Goal: Book appointment/travel/reservation

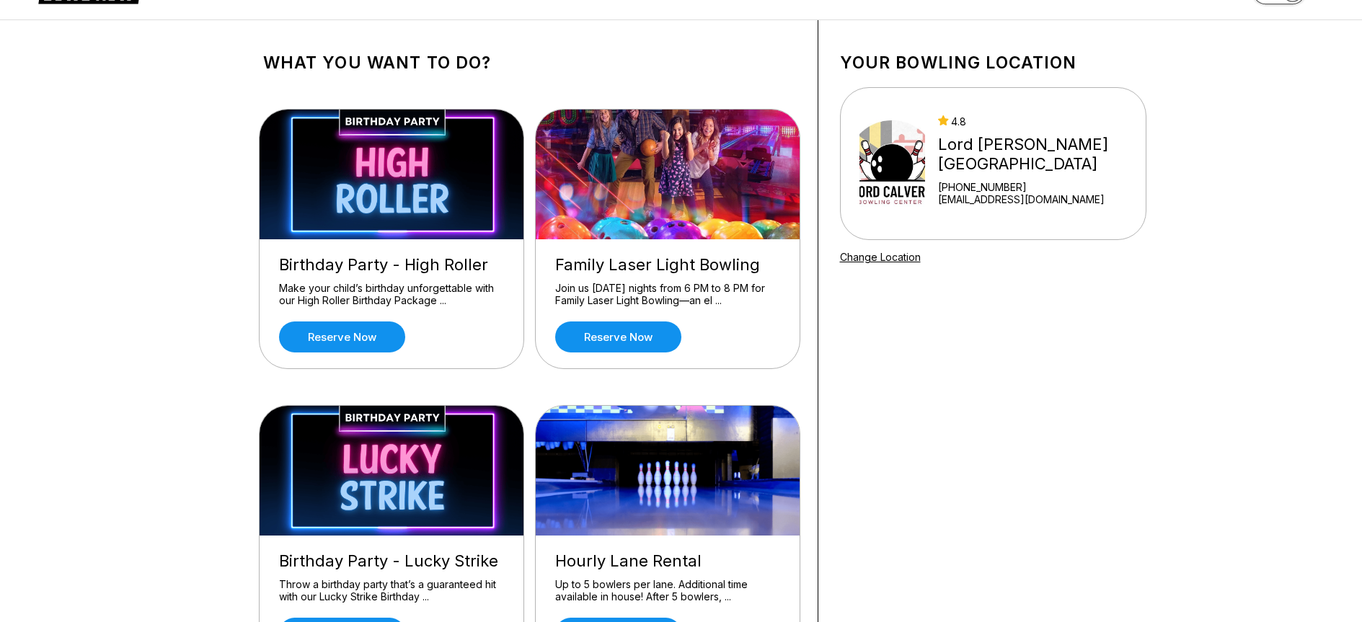
scroll to position [72, 0]
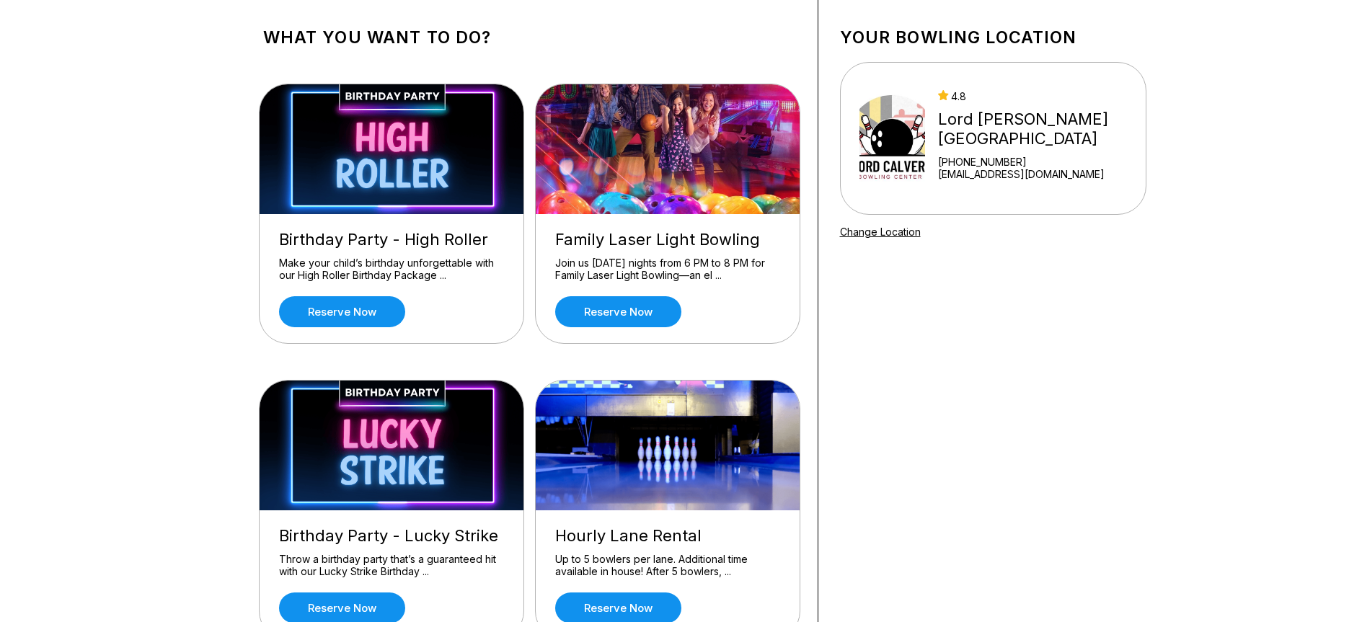
click at [702, 470] on img at bounding box center [668, 446] width 265 height 130
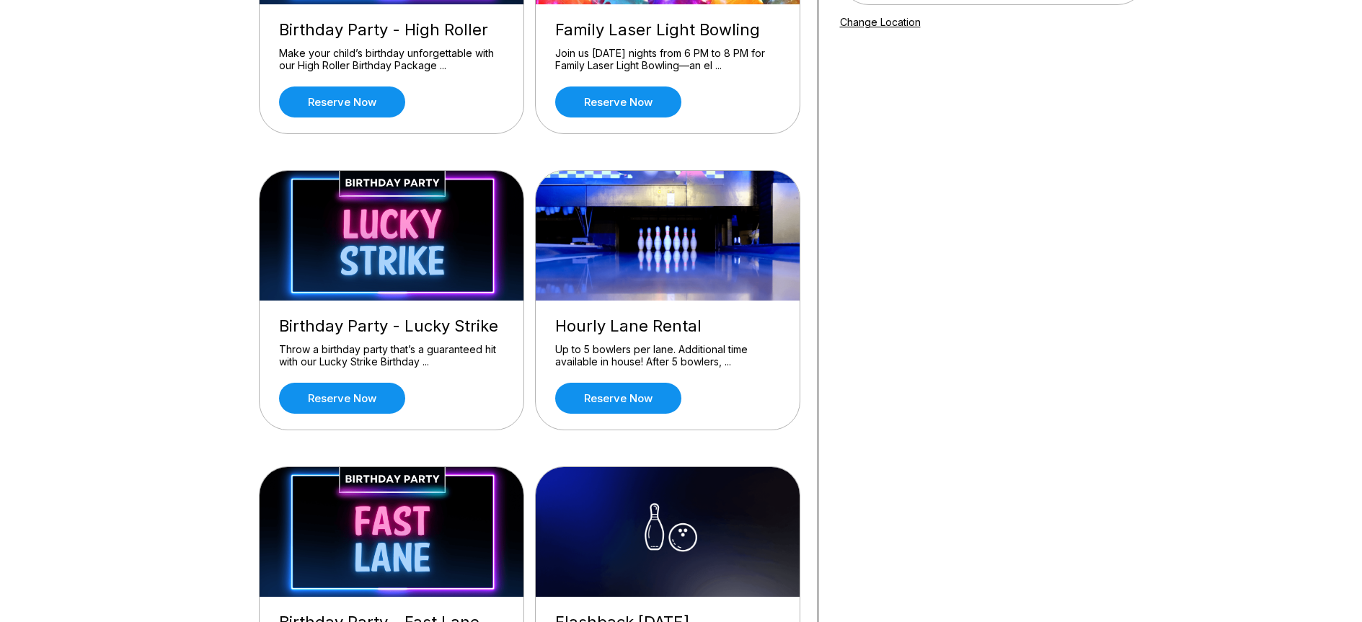
scroll to position [288, 0]
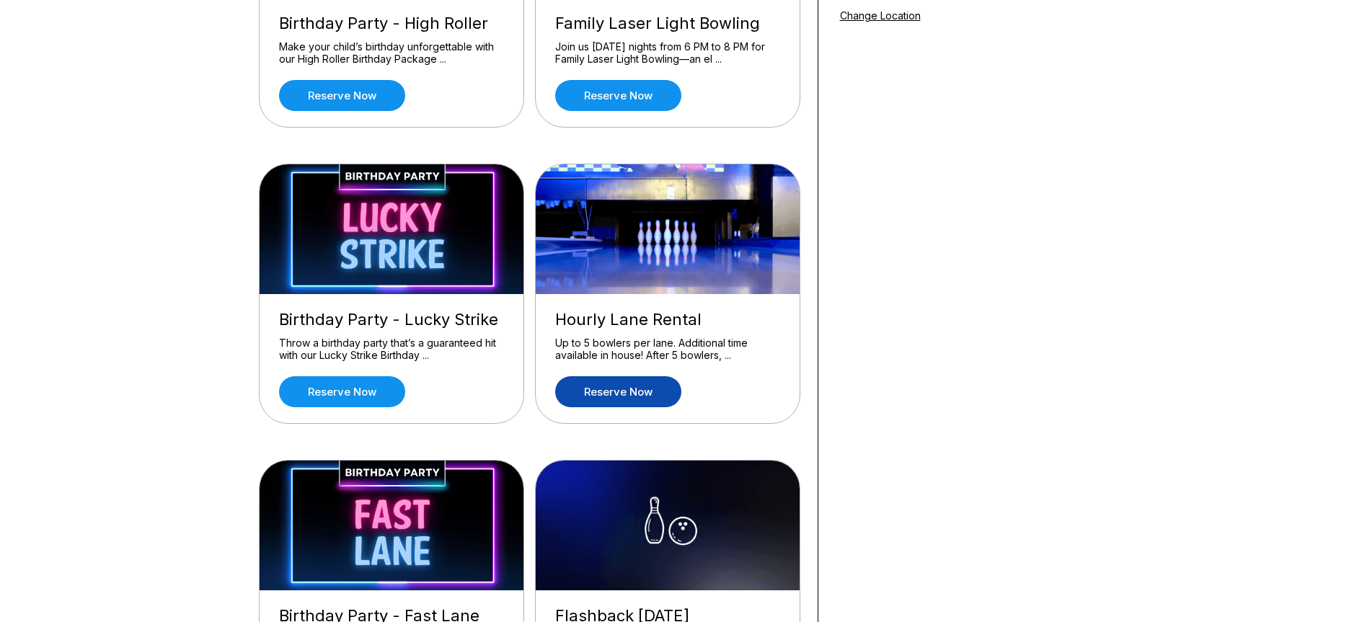
click at [623, 394] on link "Reserve now" at bounding box center [618, 391] width 126 height 31
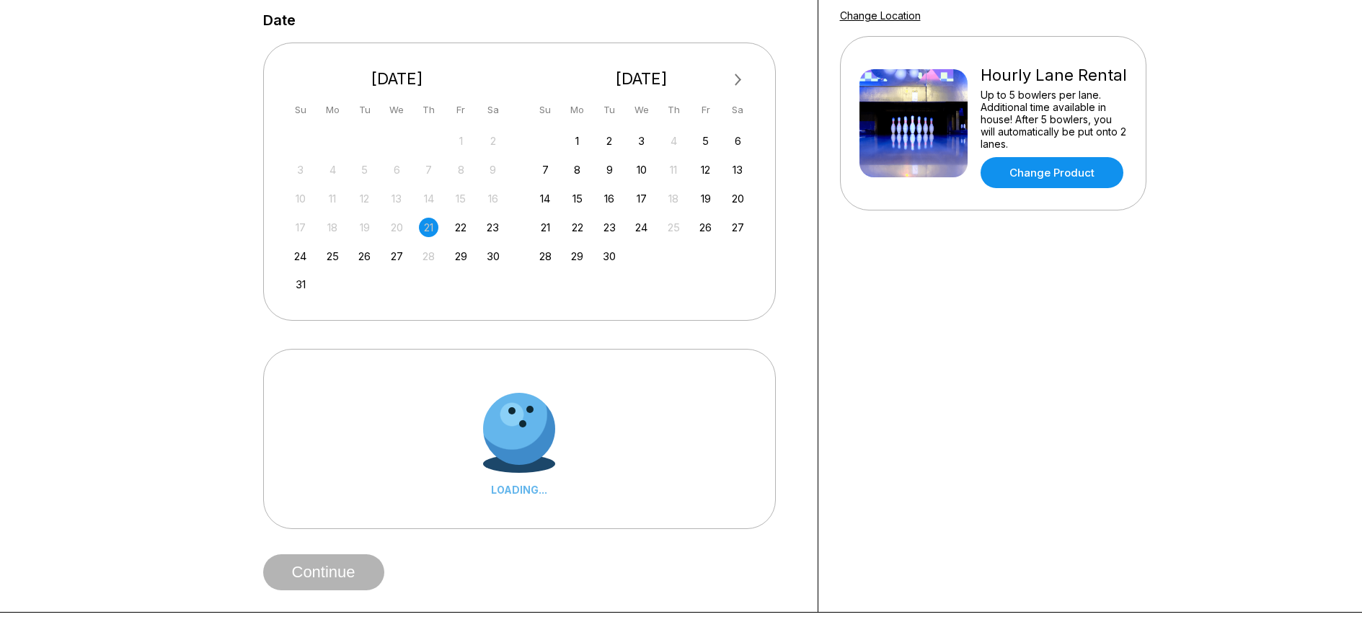
scroll to position [0, 0]
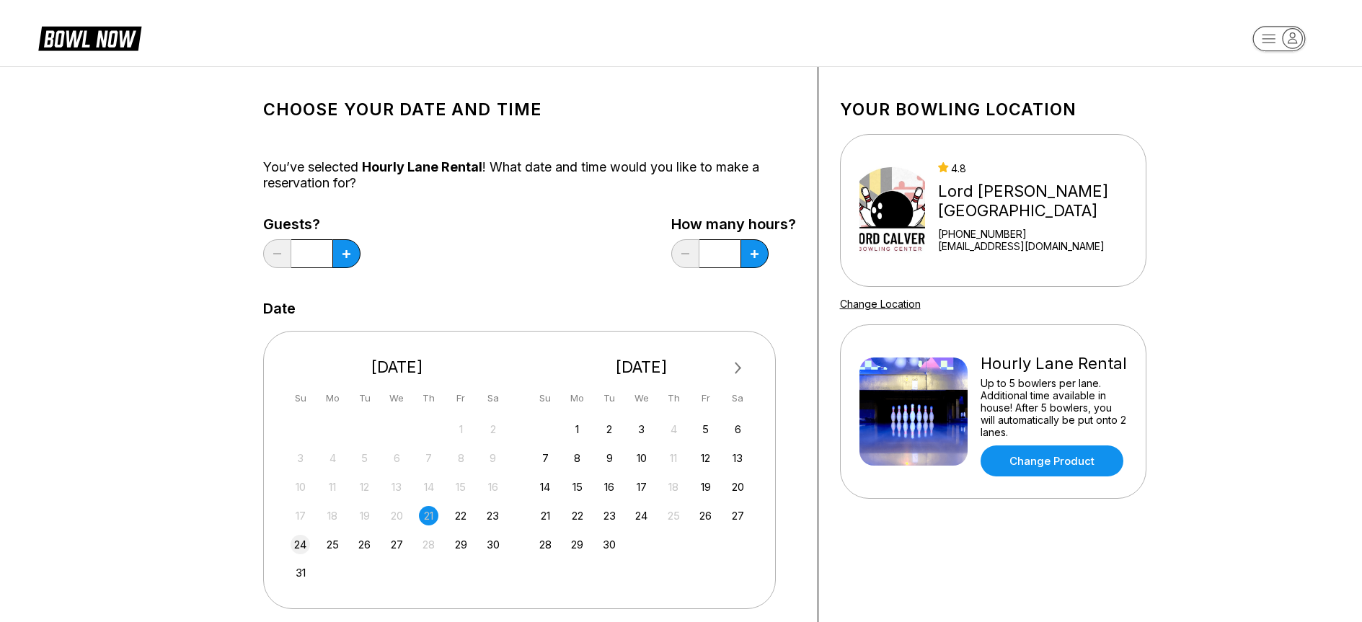
click at [307, 544] on div "24" at bounding box center [300, 544] width 19 height 19
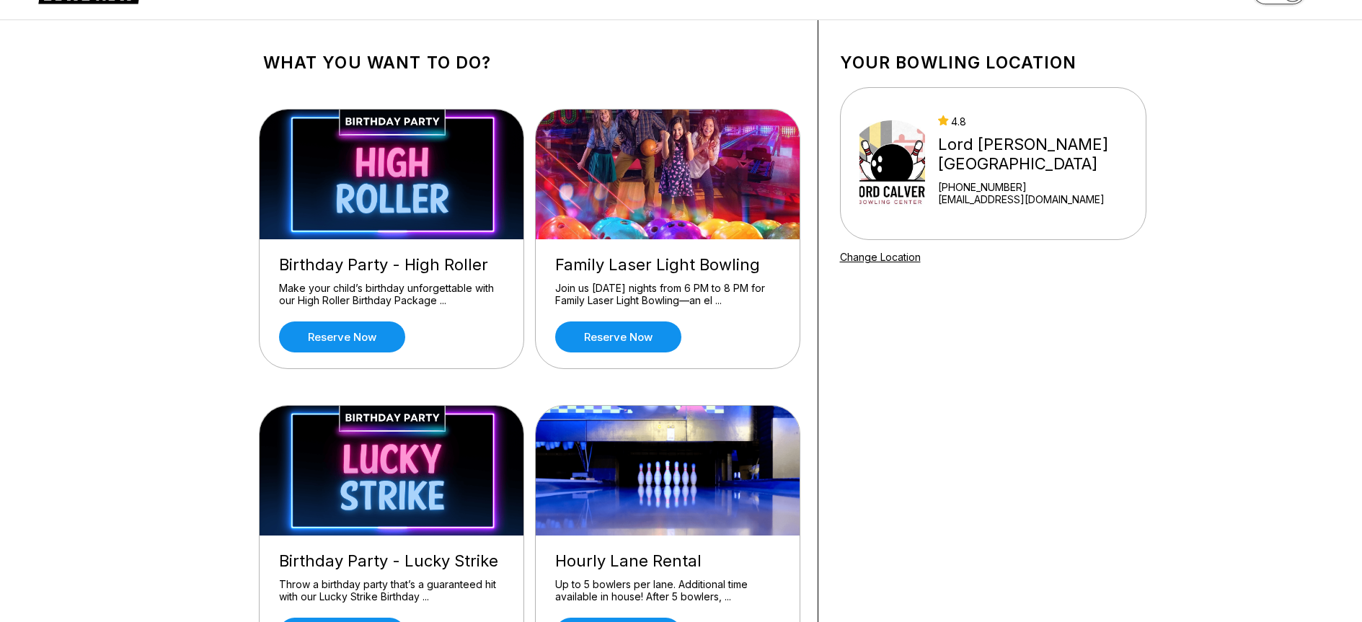
scroll to position [72, 0]
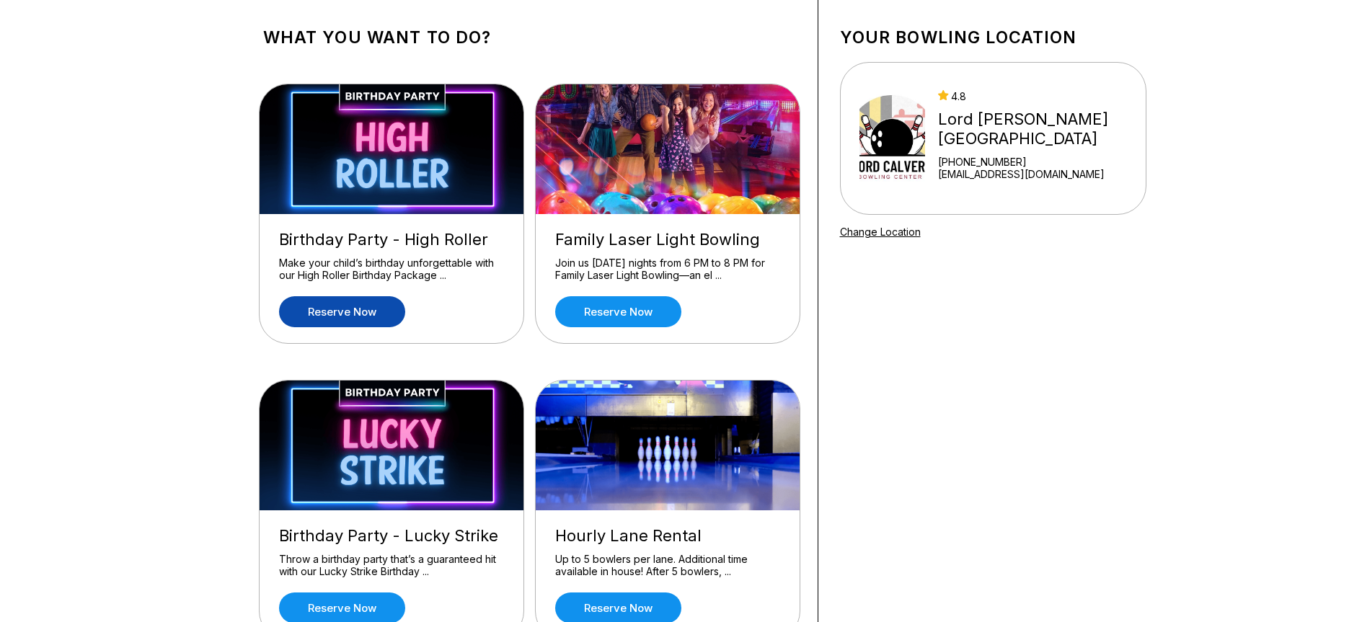
click at [337, 314] on link "Reserve now" at bounding box center [342, 311] width 126 height 31
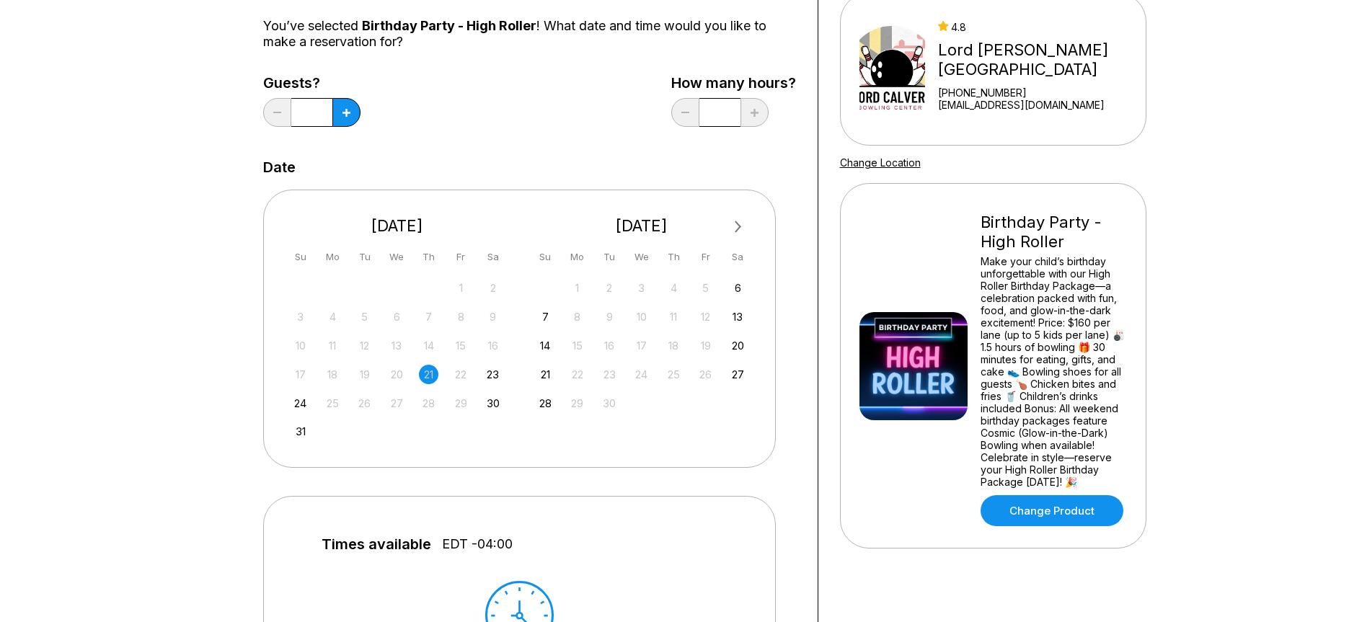
scroll to position [144, 0]
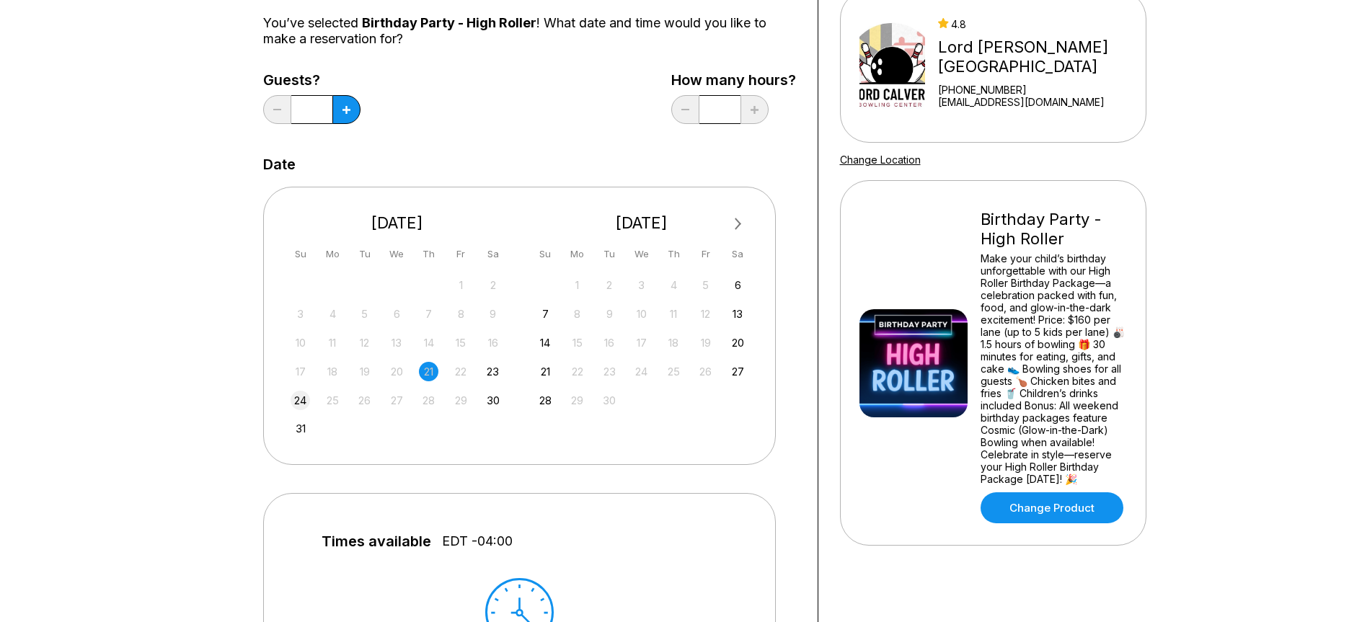
click at [296, 400] on div "24" at bounding box center [300, 400] width 19 height 19
click at [343, 110] on icon at bounding box center [346, 110] width 8 height 8
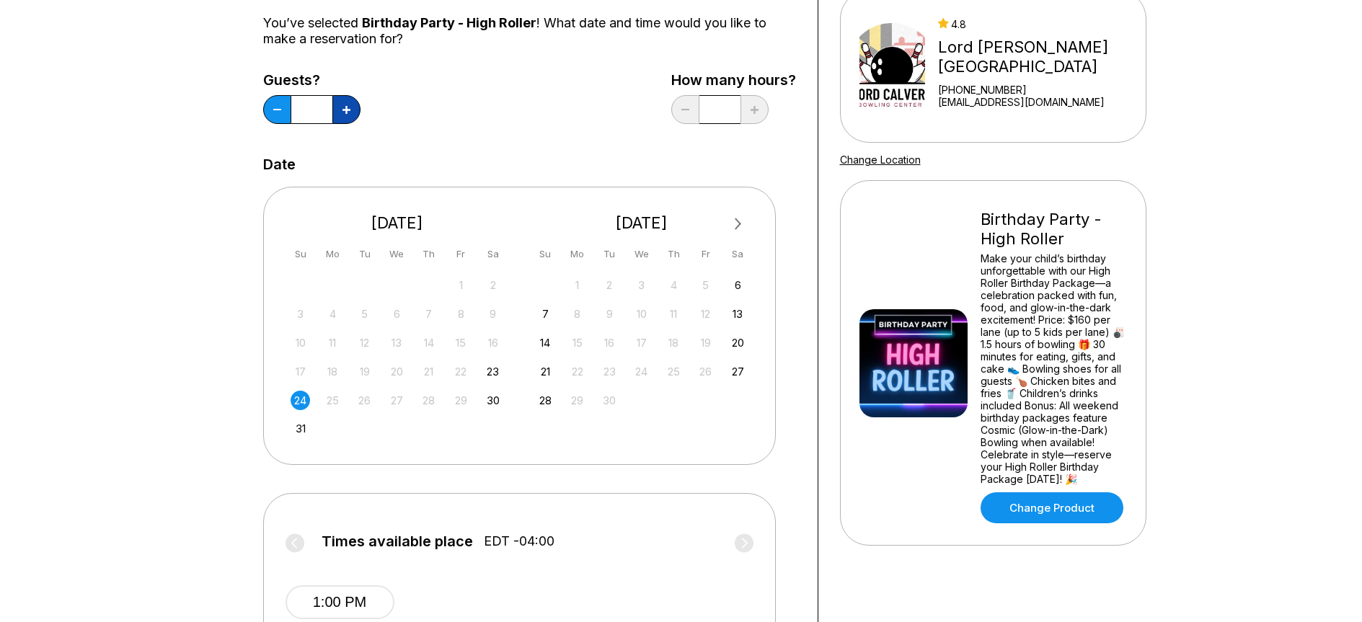
click at [350, 115] on button at bounding box center [346, 109] width 28 height 29
click at [348, 110] on icon at bounding box center [346, 110] width 8 height 8
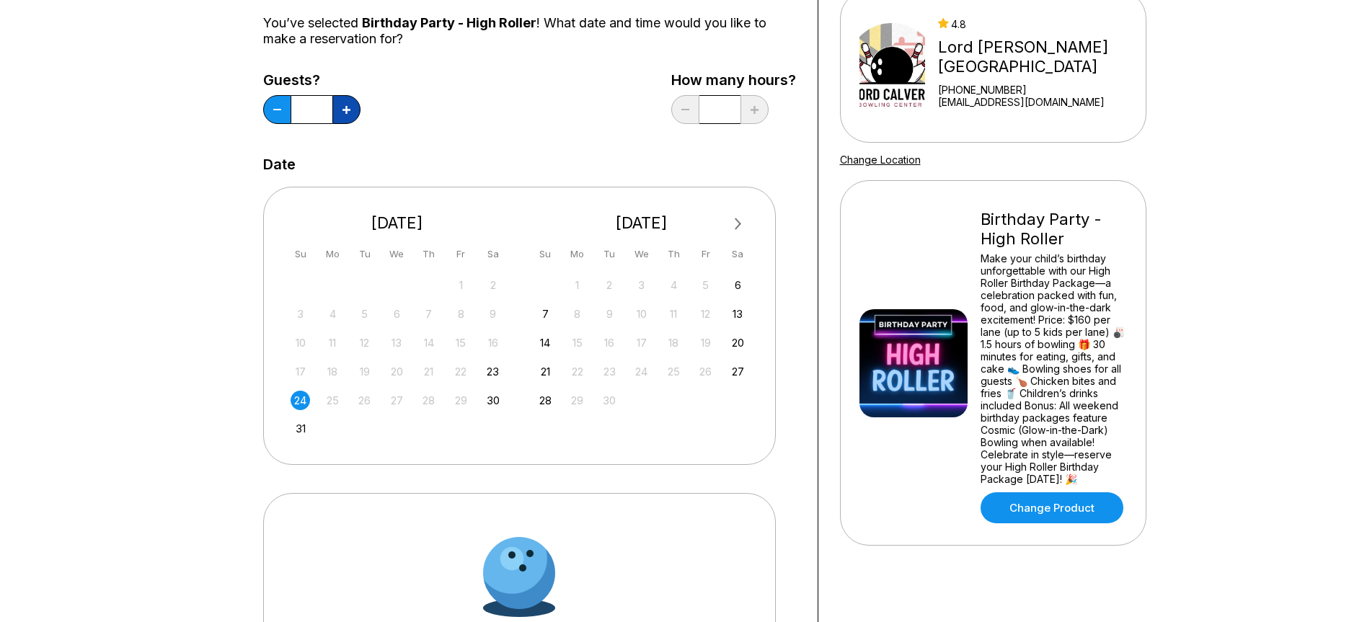
click at [348, 110] on icon at bounding box center [346, 110] width 8 height 8
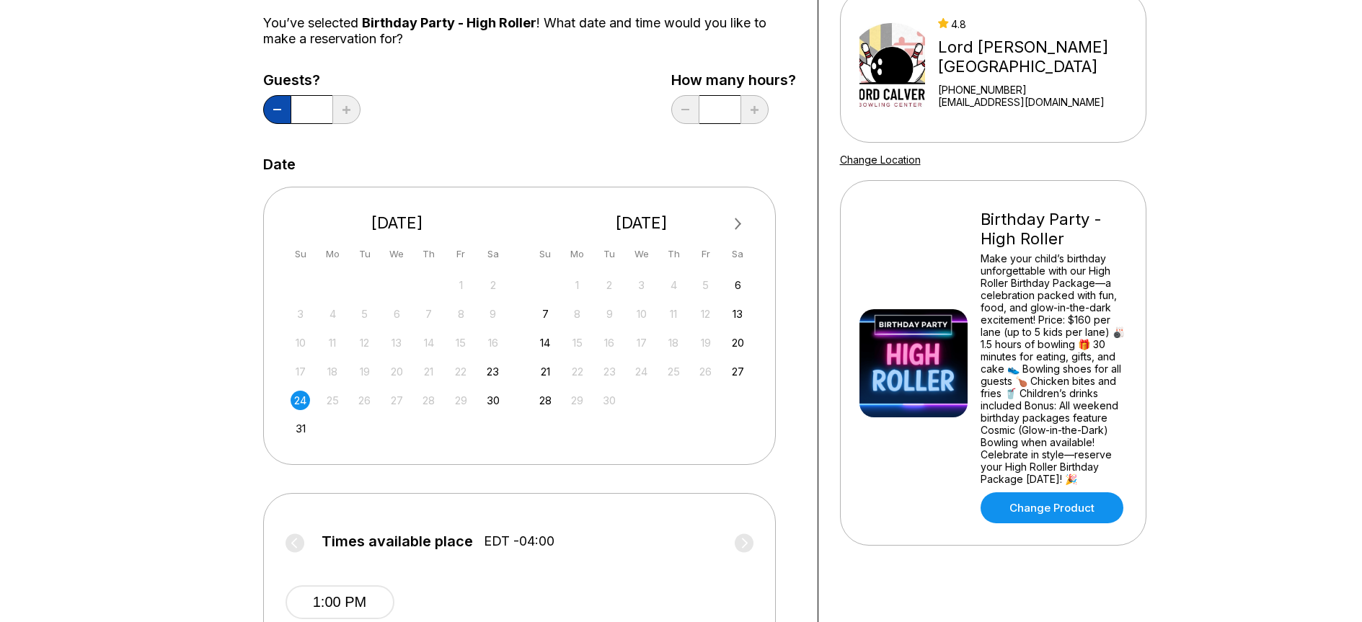
click at [278, 112] on button at bounding box center [277, 109] width 28 height 29
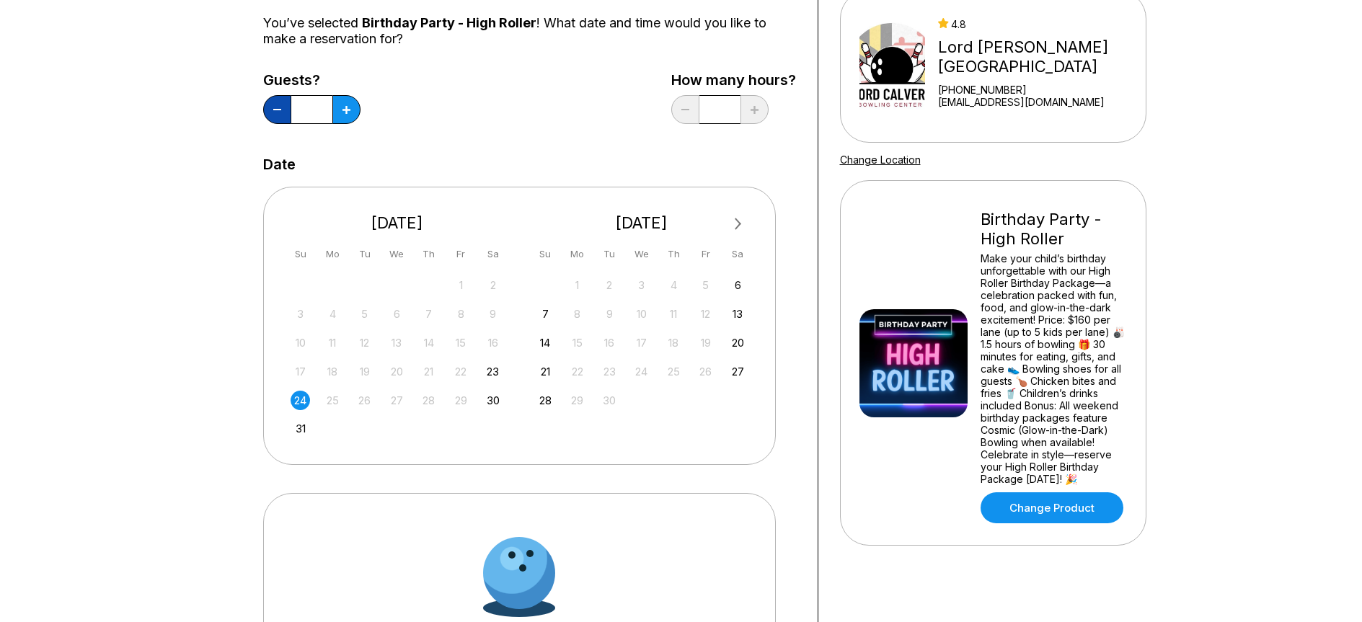
click at [278, 112] on button at bounding box center [277, 109] width 28 height 29
type input "*"
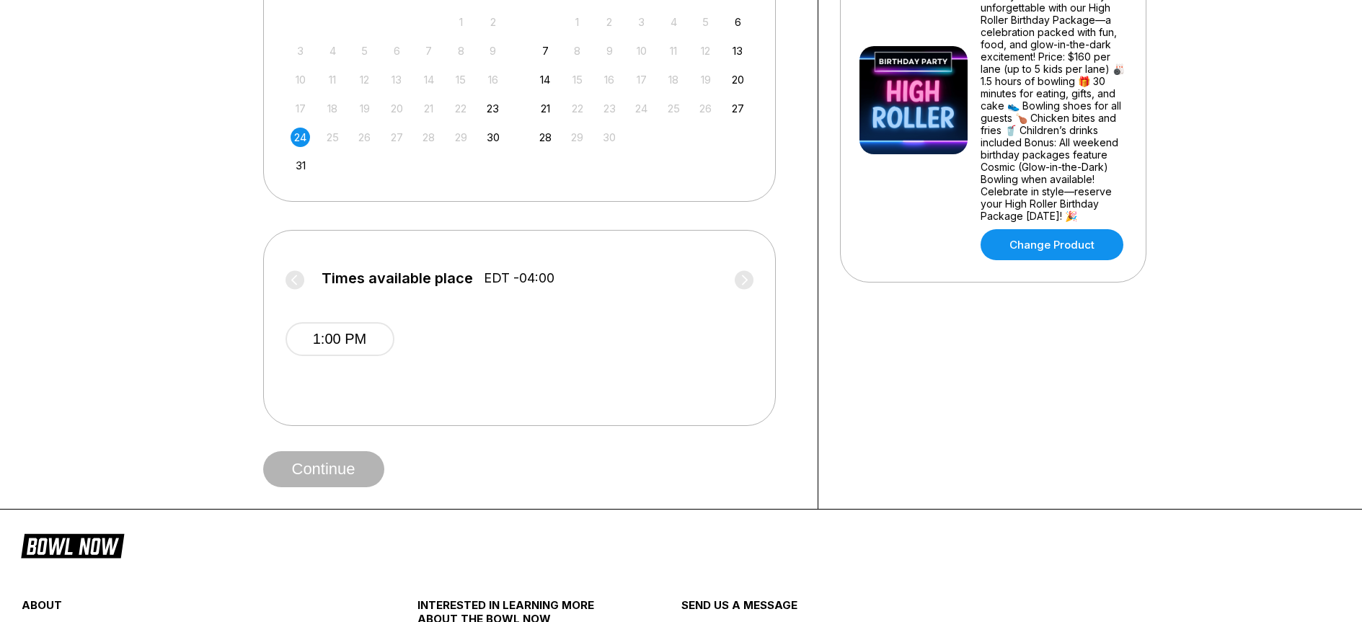
scroll to position [433, 0]
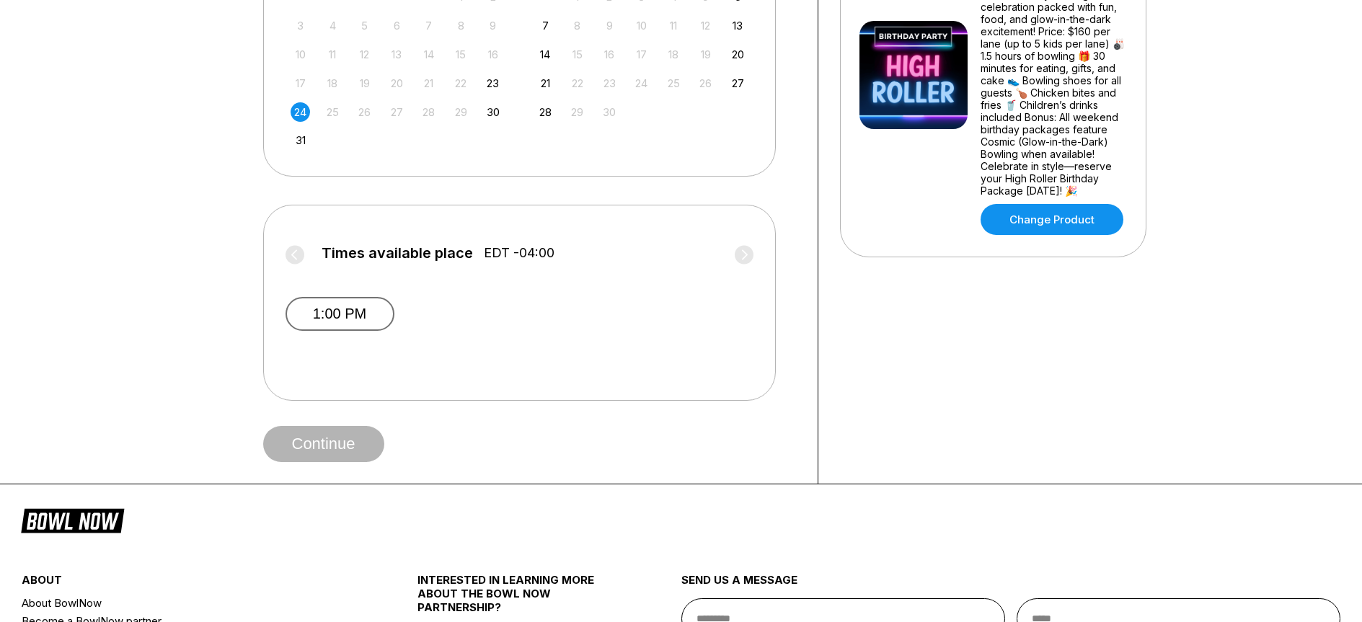
click at [327, 316] on button "1:00 PM" at bounding box center [340, 314] width 109 height 34
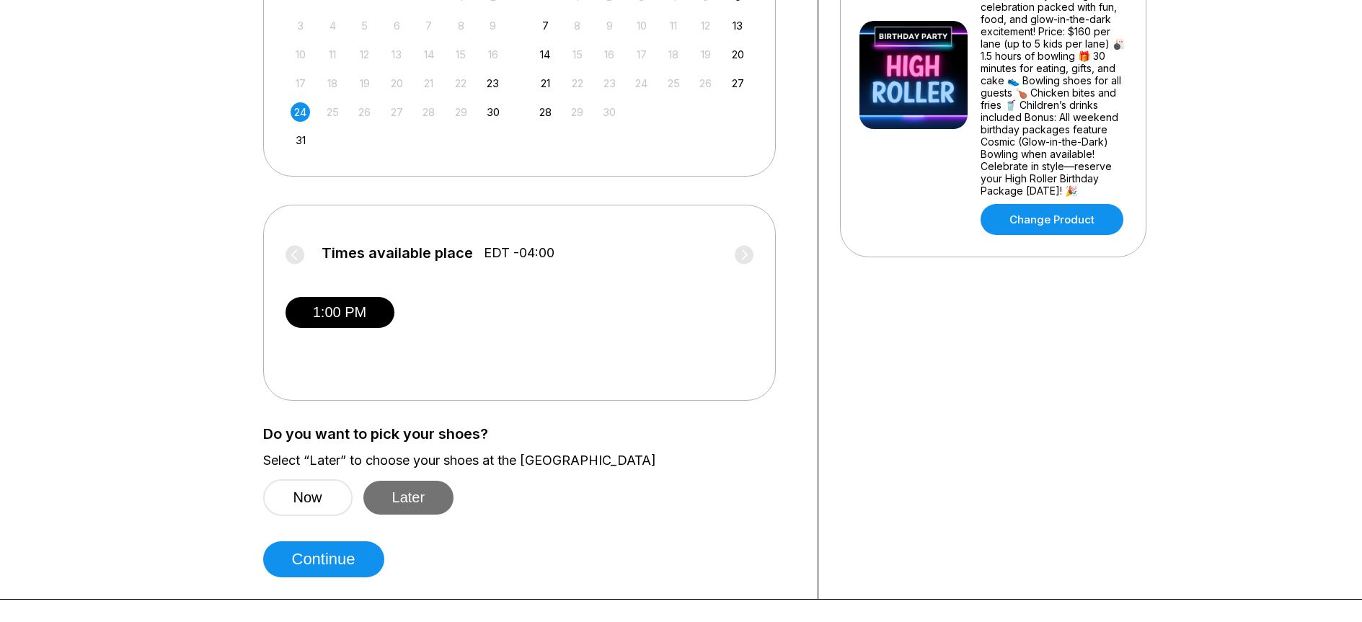
click at [429, 495] on button "Later" at bounding box center [408, 498] width 91 height 34
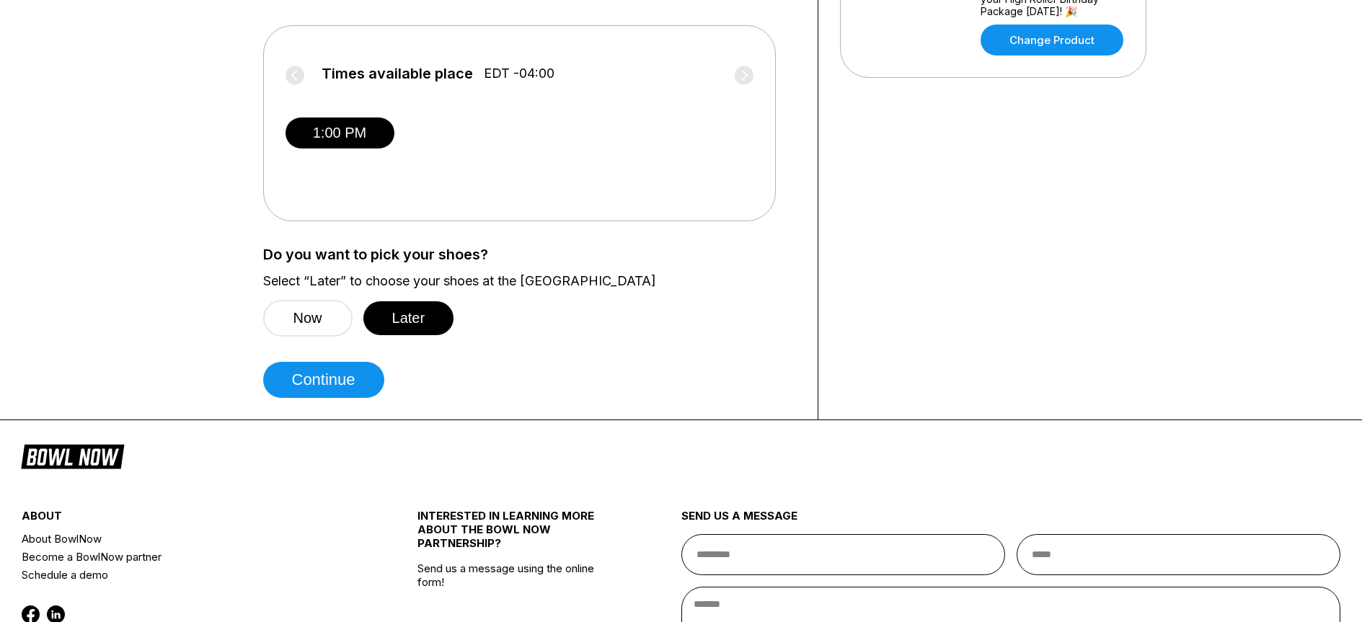
scroll to position [649, 0]
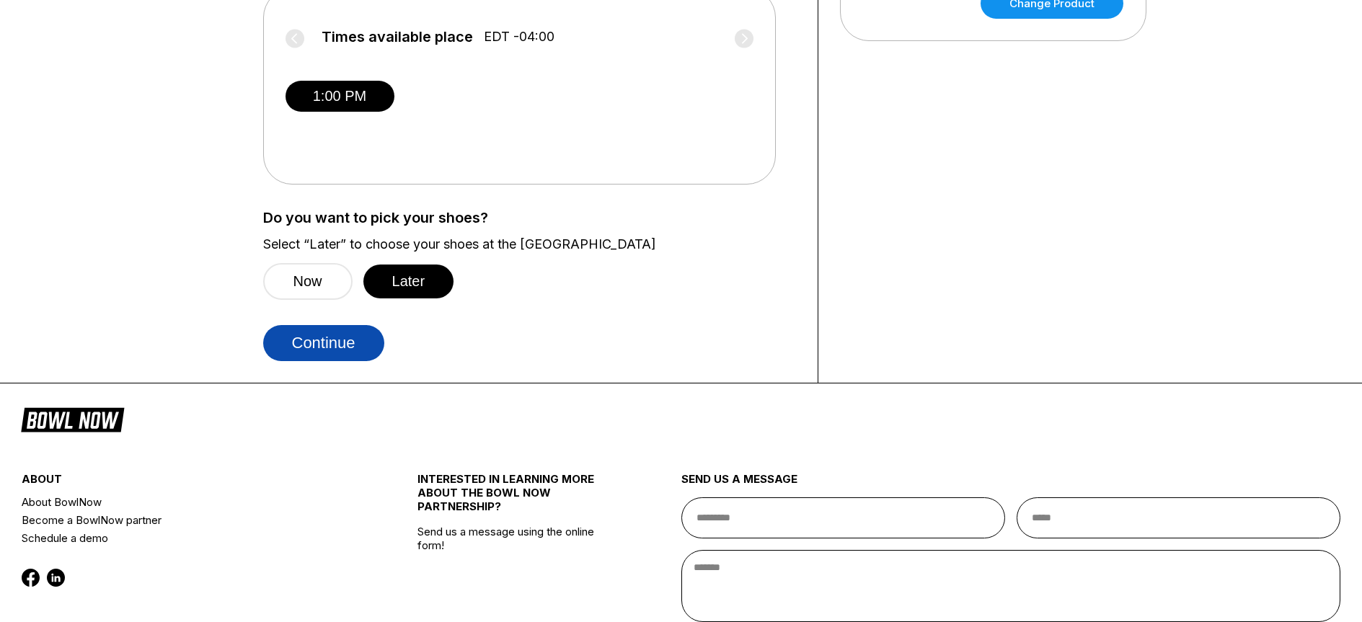
click at [317, 346] on button "Continue" at bounding box center [323, 343] width 121 height 36
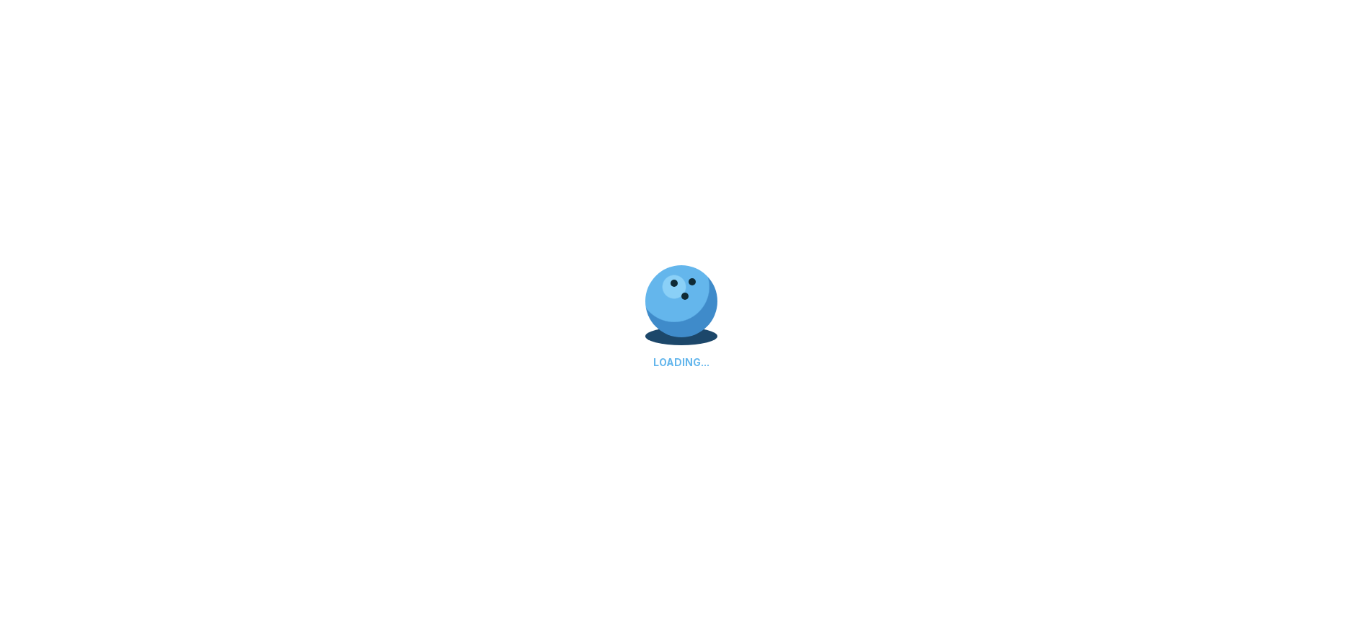
select select "**"
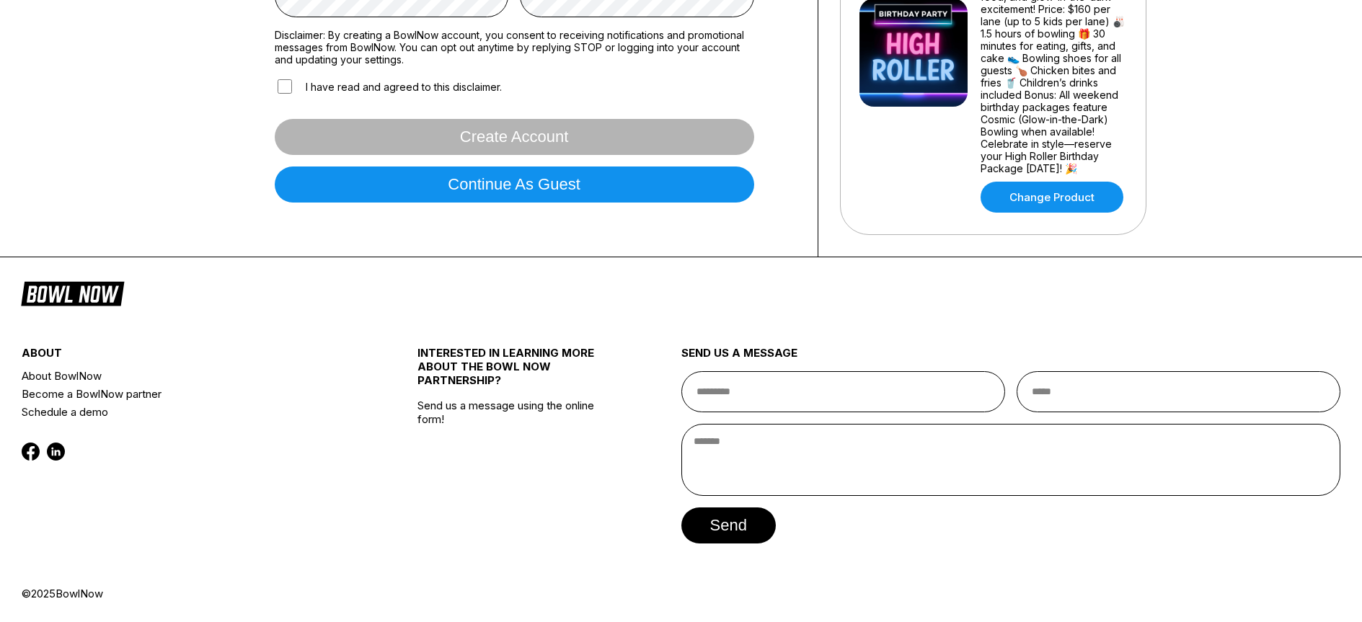
scroll to position [0, 0]
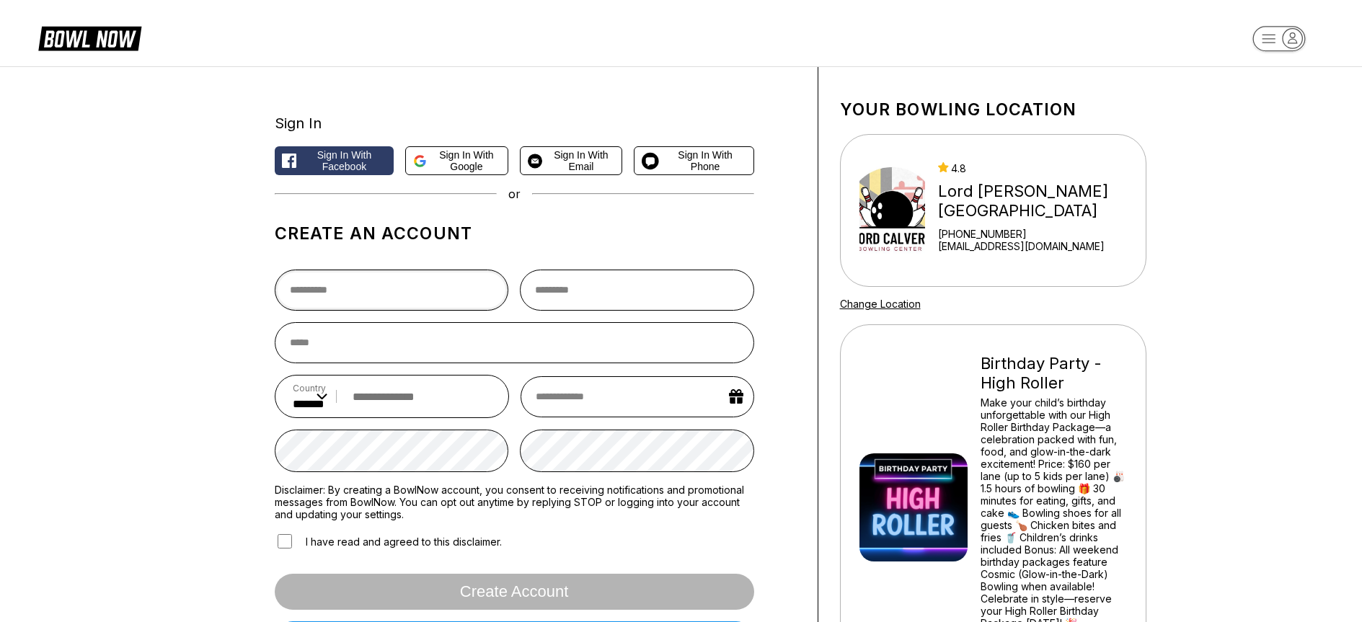
click at [313, 283] on input "text" at bounding box center [392, 290] width 234 height 41
type input "******"
type input "*****"
type input "**********"
click at [317, 343] on input "email" at bounding box center [514, 342] width 479 height 41
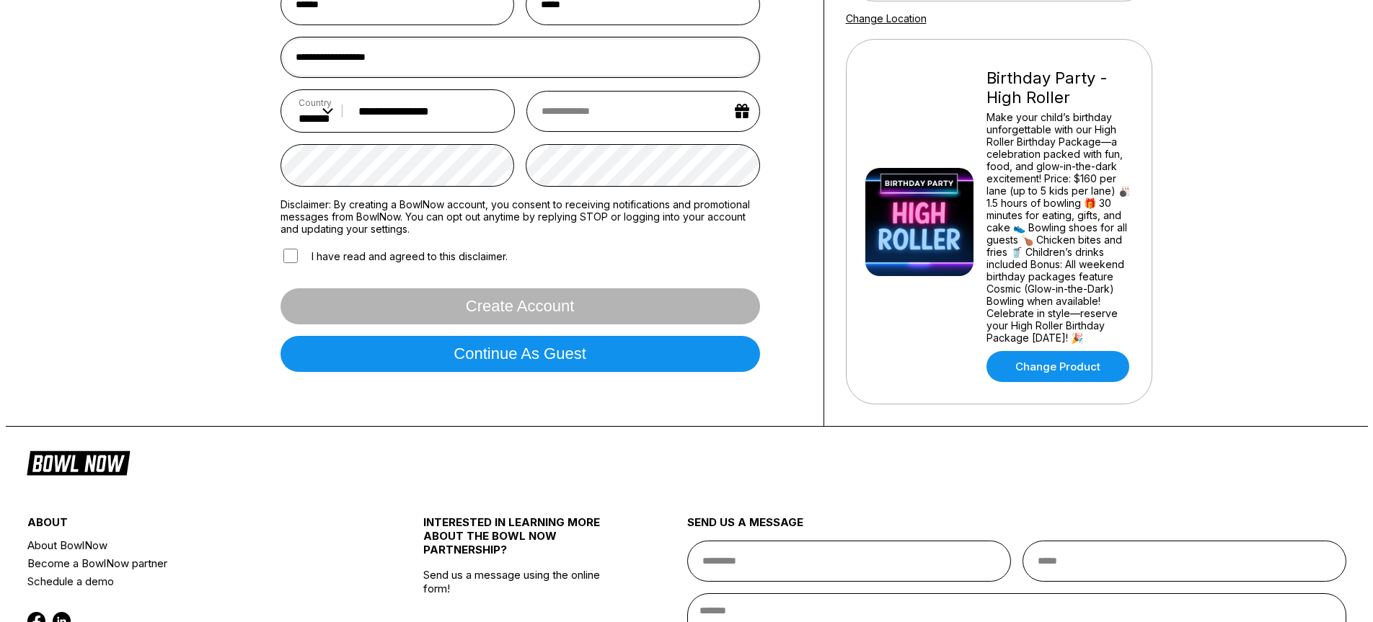
scroll to position [288, 0]
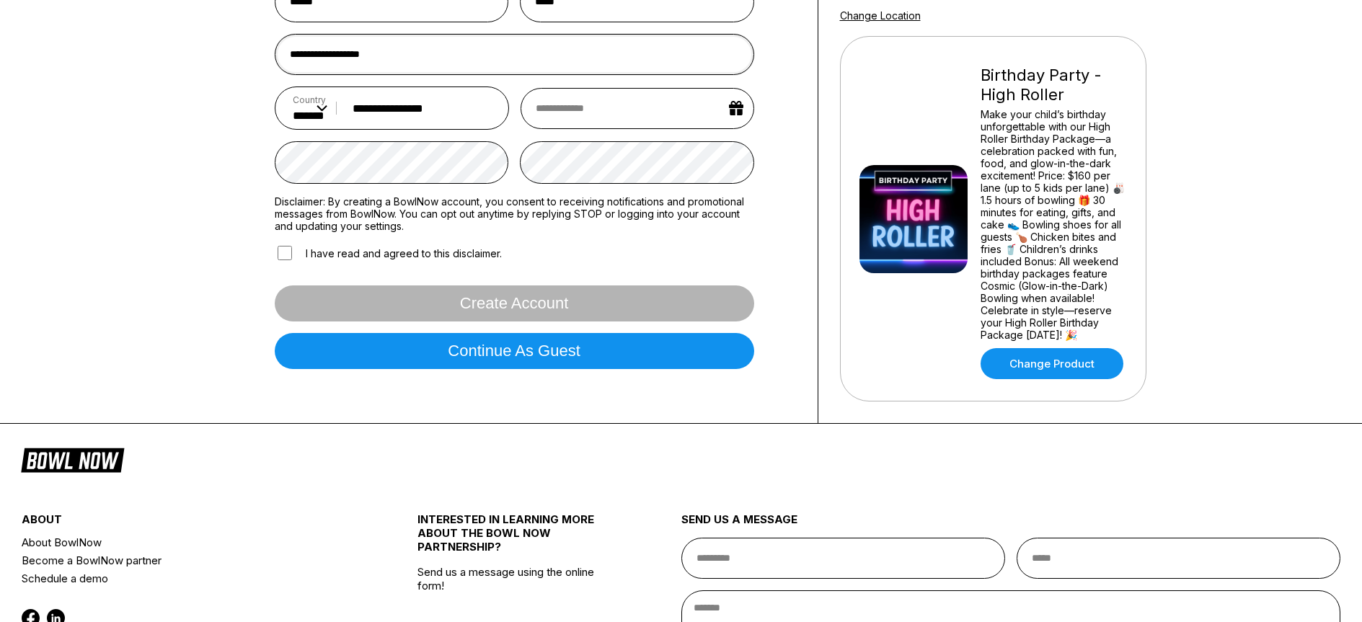
type input "**********"
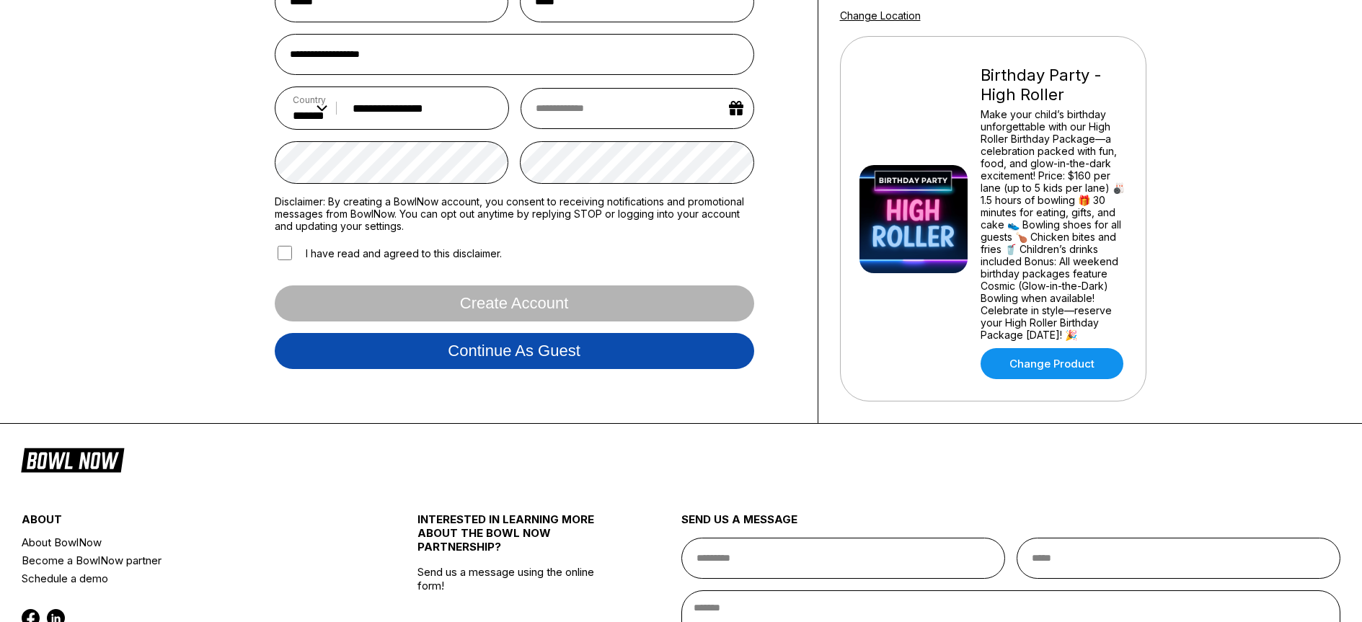
click at [537, 348] on button "Continue as guest" at bounding box center [514, 351] width 479 height 36
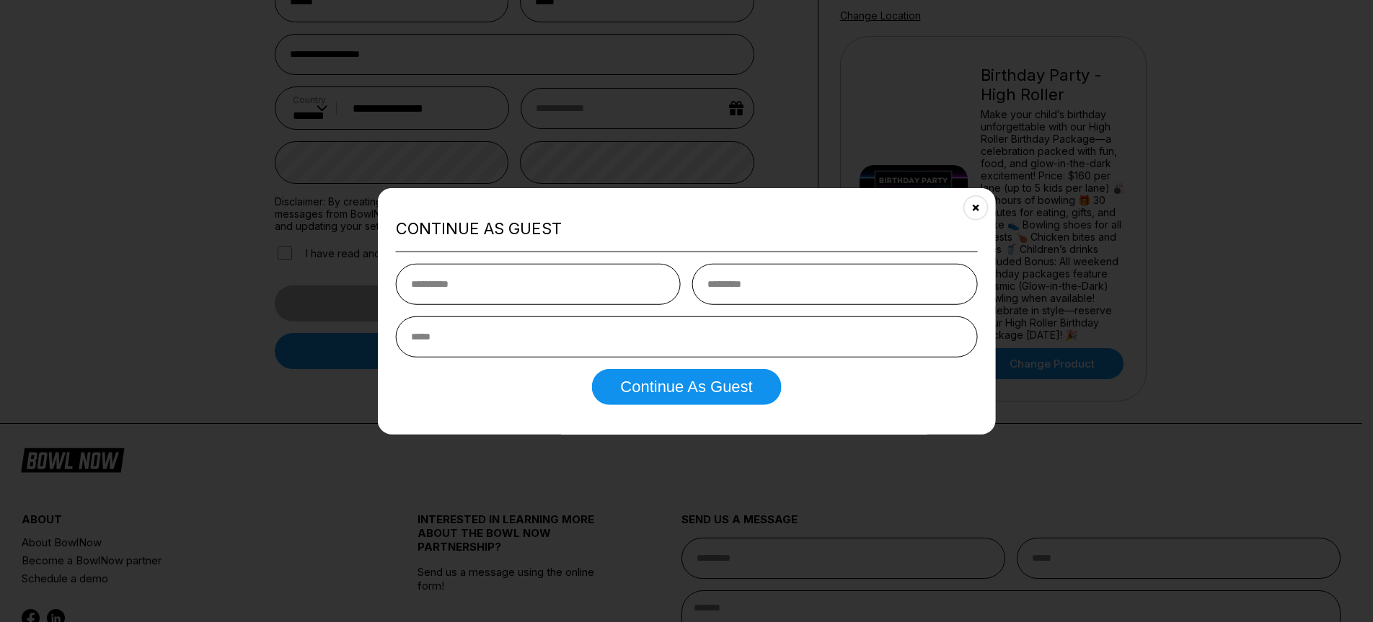
click at [495, 267] on input "text" at bounding box center [538, 284] width 285 height 41
type input "******"
type input "*****"
click at [469, 339] on input "email" at bounding box center [687, 337] width 582 height 41
click at [709, 394] on button "Continue as Guest" at bounding box center [686, 387] width 190 height 36
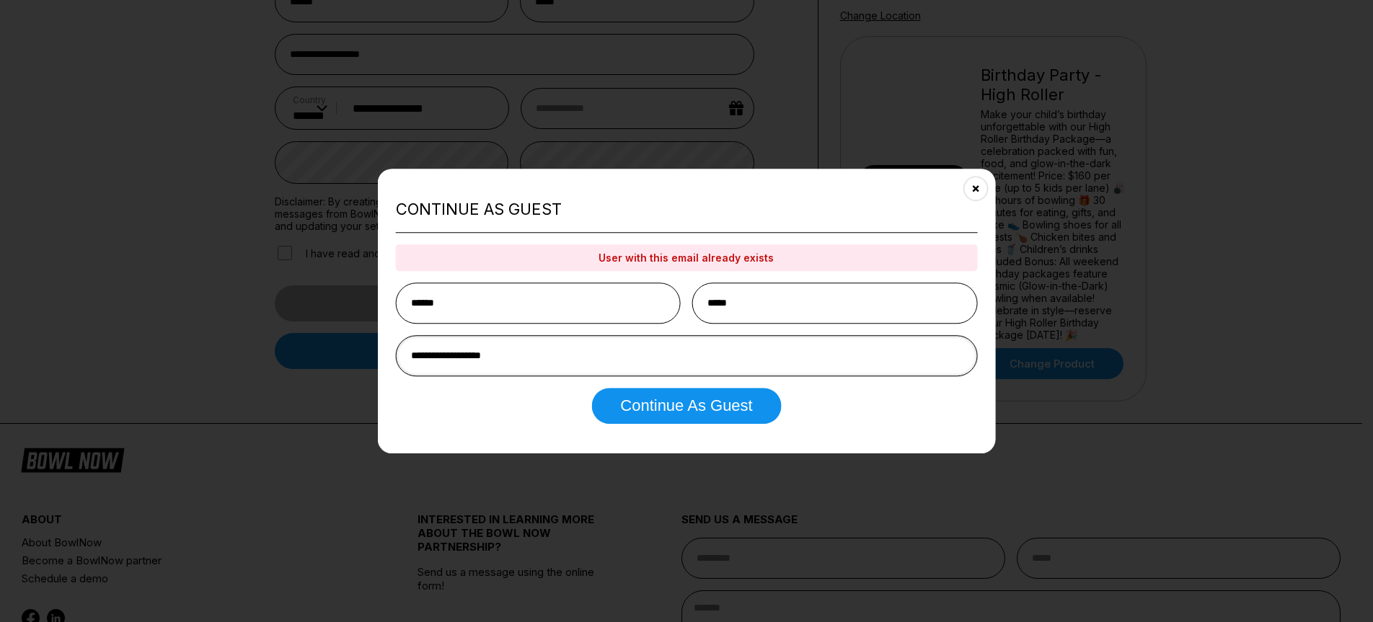
click at [534, 355] on input "**********" at bounding box center [687, 355] width 582 height 41
type input "*"
type input "**********"
click at [671, 406] on button "Continue as Guest" at bounding box center [686, 406] width 190 height 36
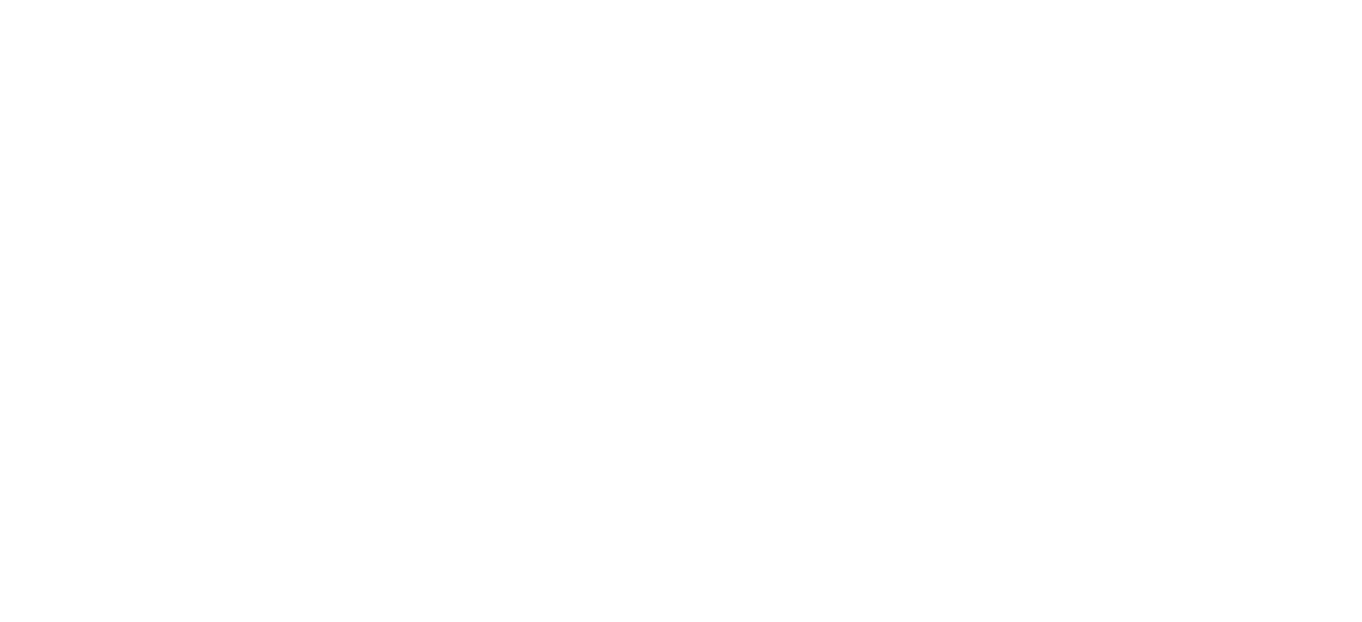
scroll to position [0, 0]
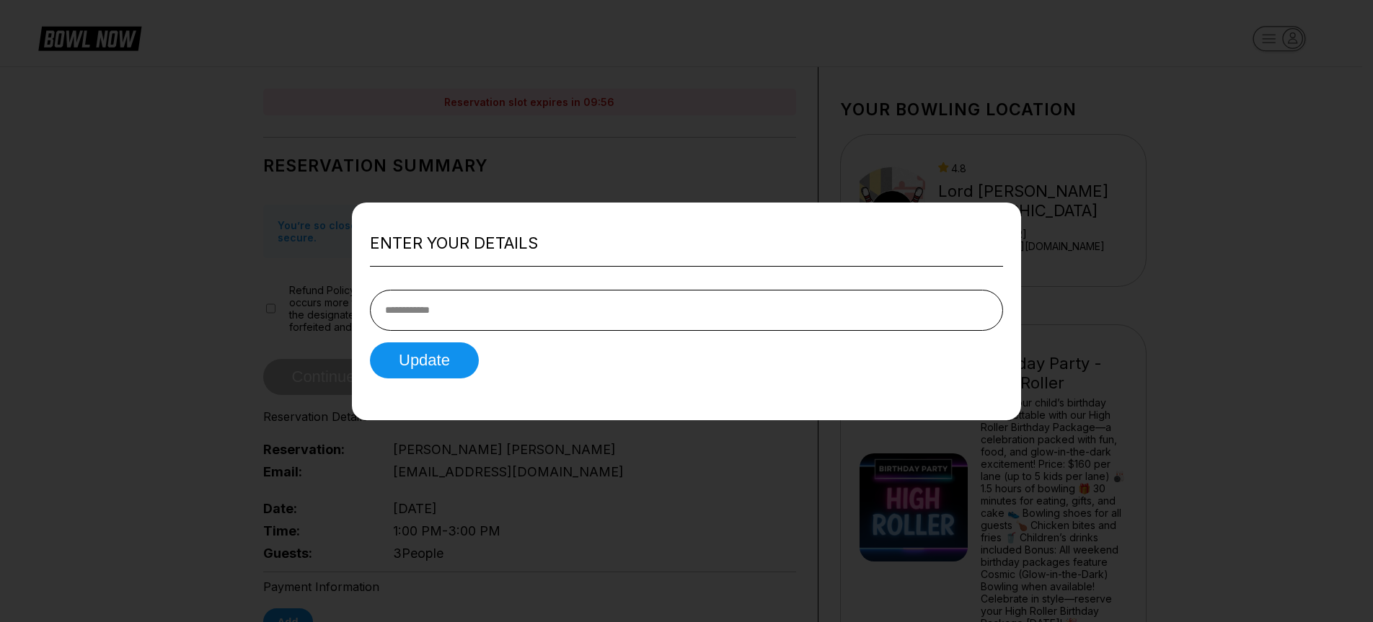
click at [450, 311] on input "tel" at bounding box center [686, 310] width 633 height 41
type input "**********"
click at [407, 369] on button "Update" at bounding box center [424, 360] width 109 height 36
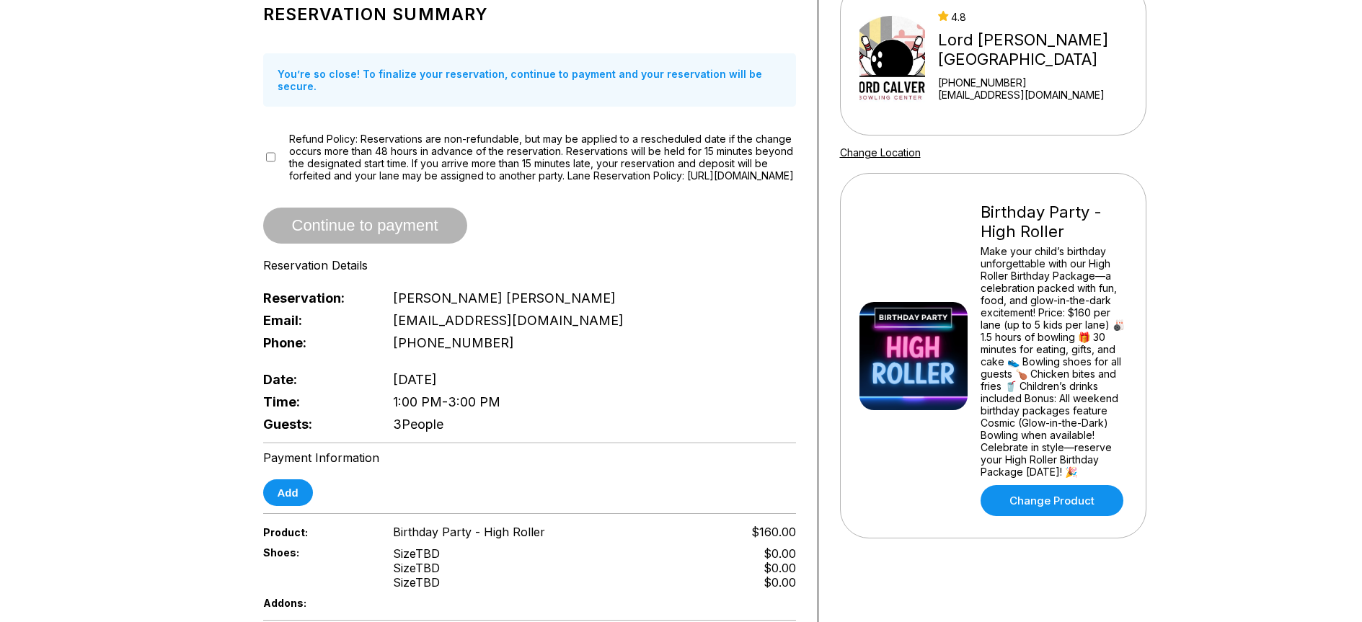
scroll to position [216, 0]
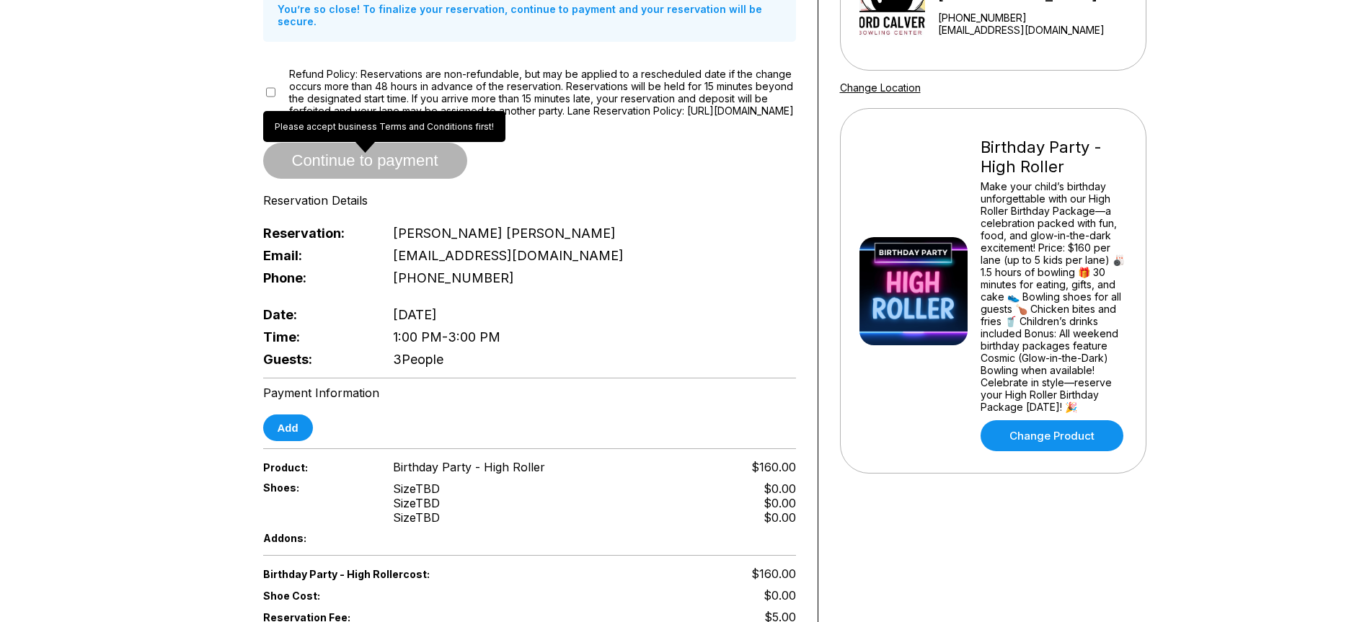
click at [384, 168] on span "Continue to payment" at bounding box center [365, 161] width 204 height 14
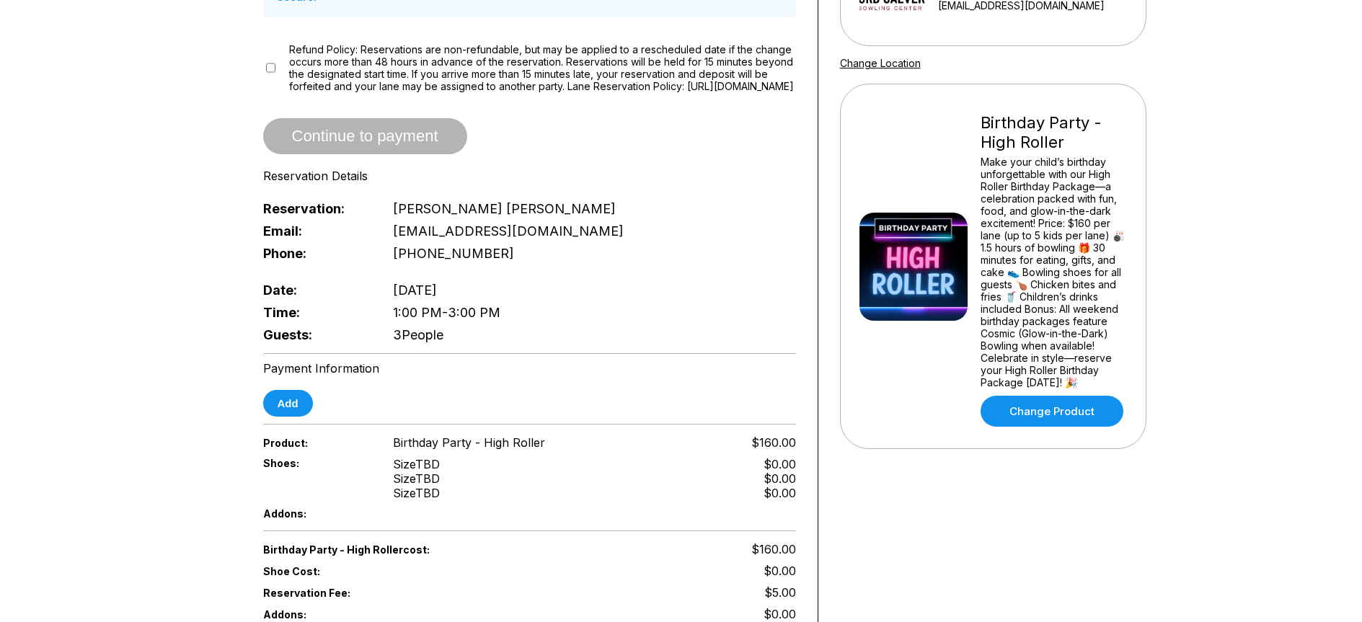
scroll to position [144, 0]
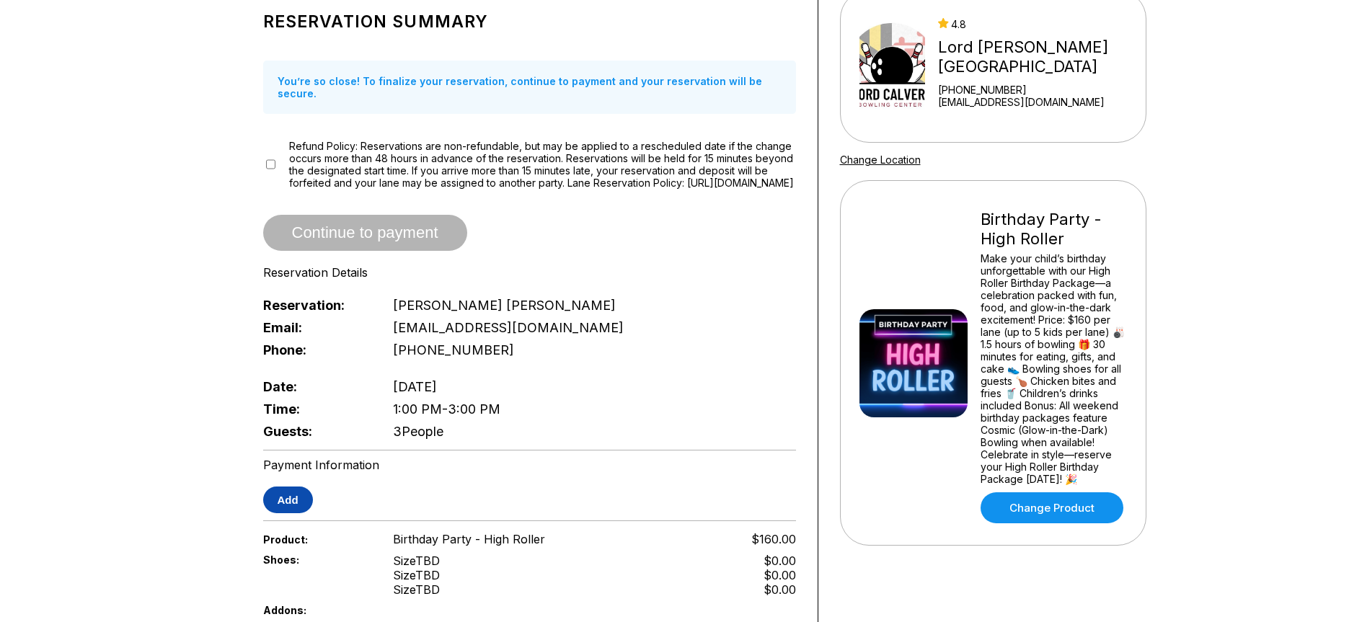
click at [283, 494] on button "Add" at bounding box center [288, 500] width 50 height 27
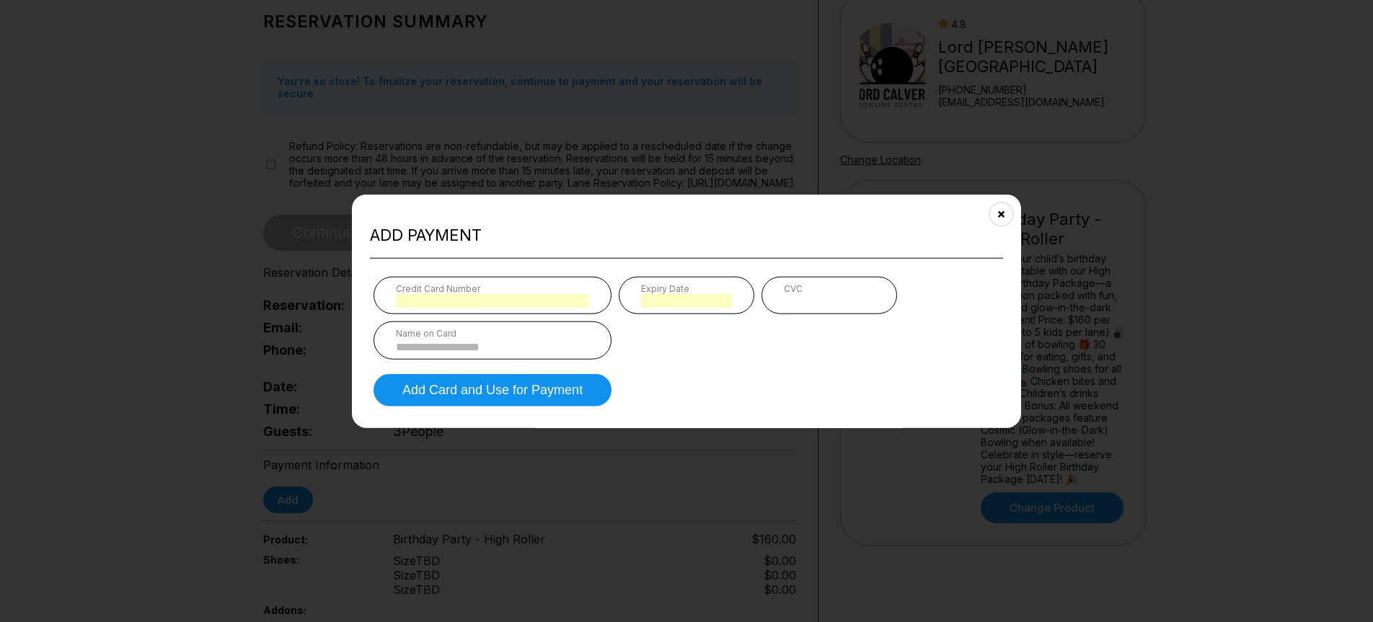
click at [491, 343] on input at bounding box center [492, 347] width 193 height 12
type input "**********"
click at [570, 391] on button "Add Card and Use for Payment" at bounding box center [492, 390] width 238 height 32
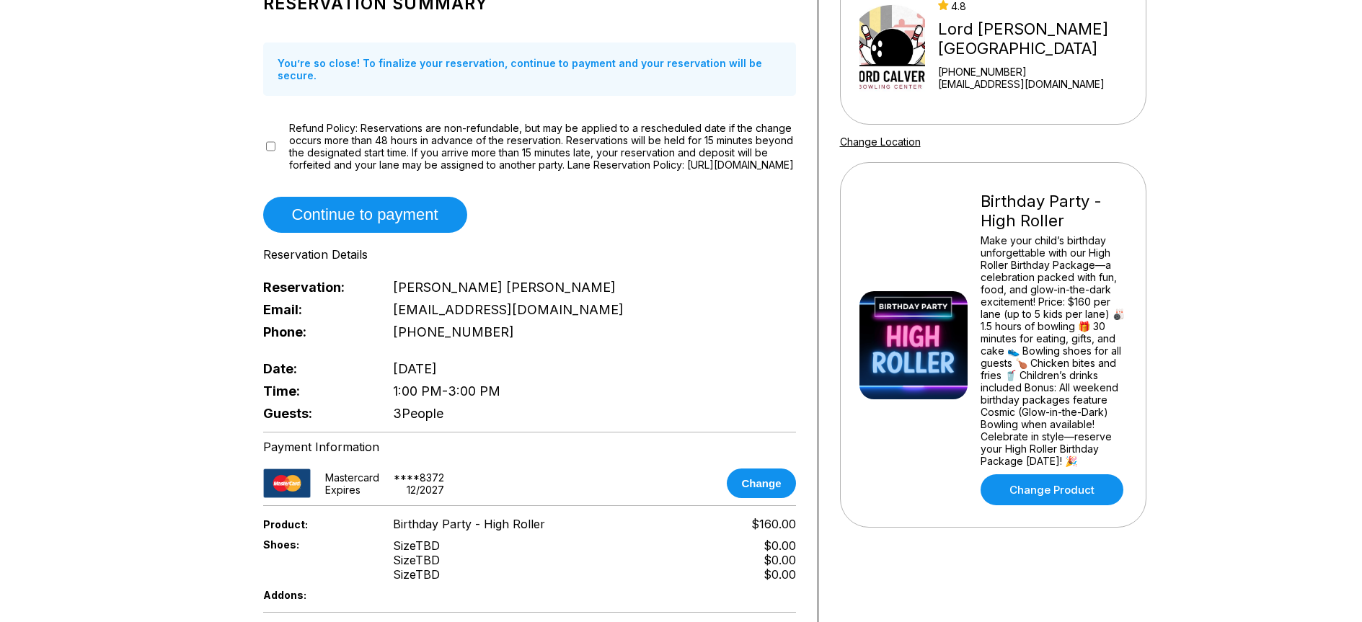
scroll to position [72, 0]
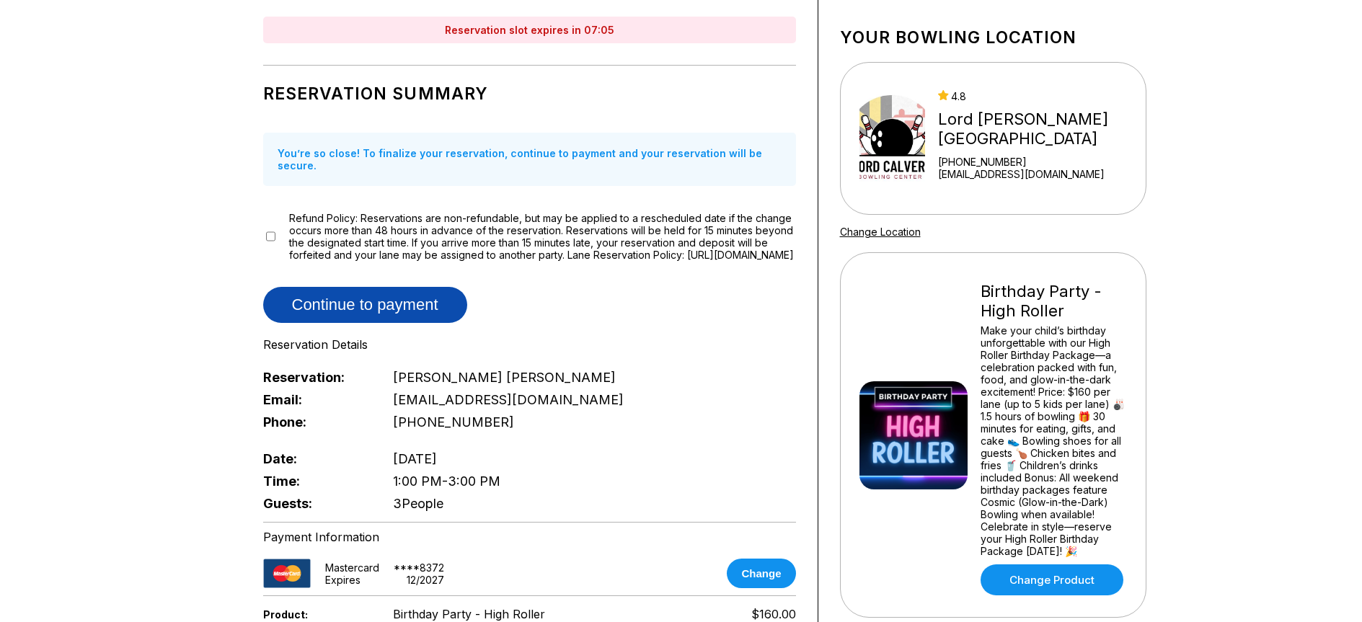
click at [434, 298] on button "Continue to payment" at bounding box center [365, 305] width 204 height 36
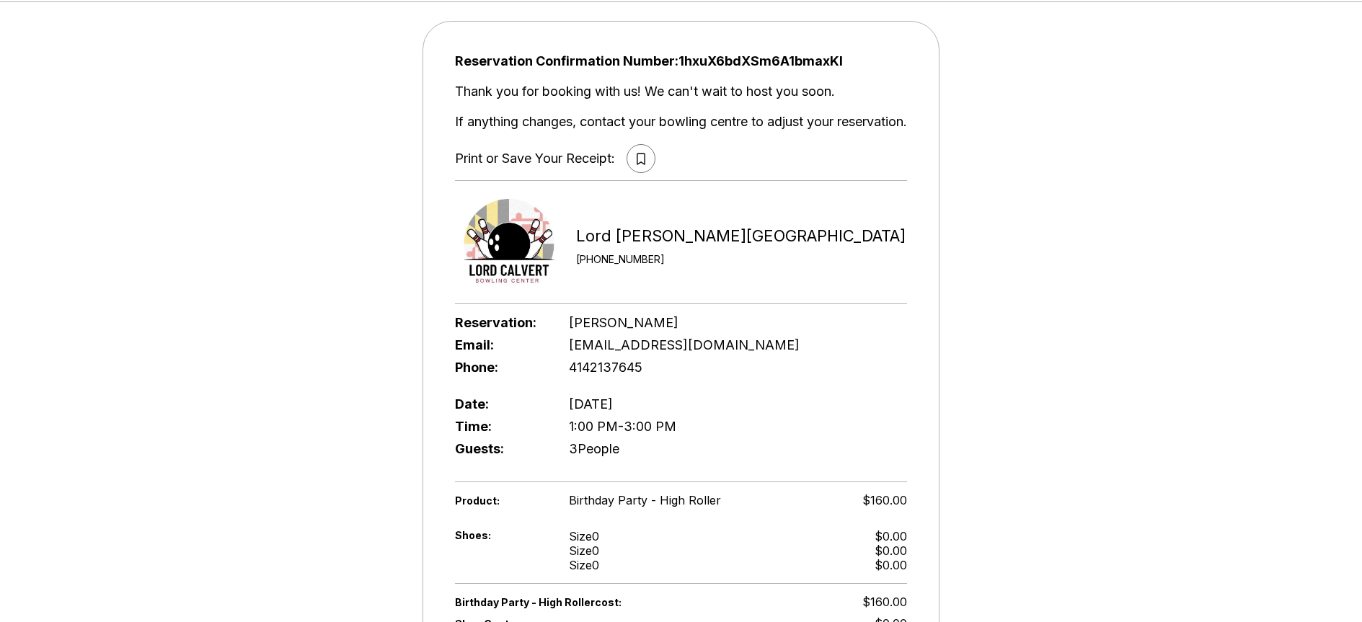
click at [638, 162] on icon at bounding box center [641, 159] width 8 height 12
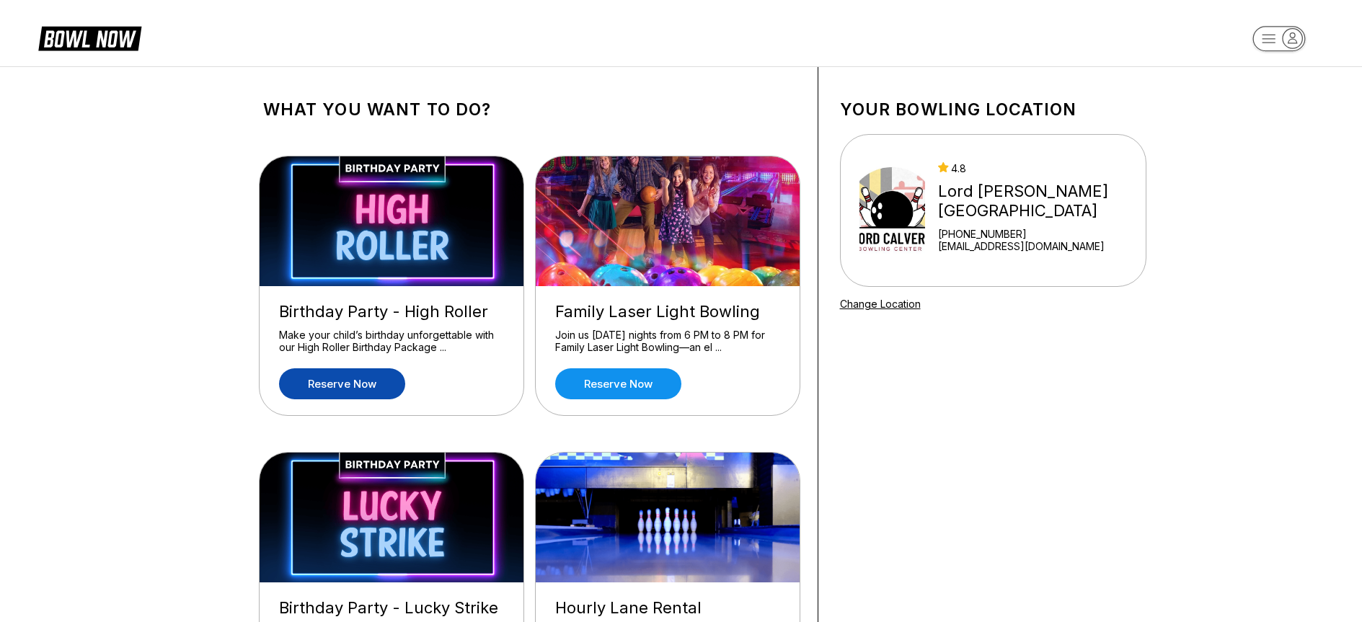
click at [348, 381] on link "Reserve now" at bounding box center [342, 383] width 126 height 31
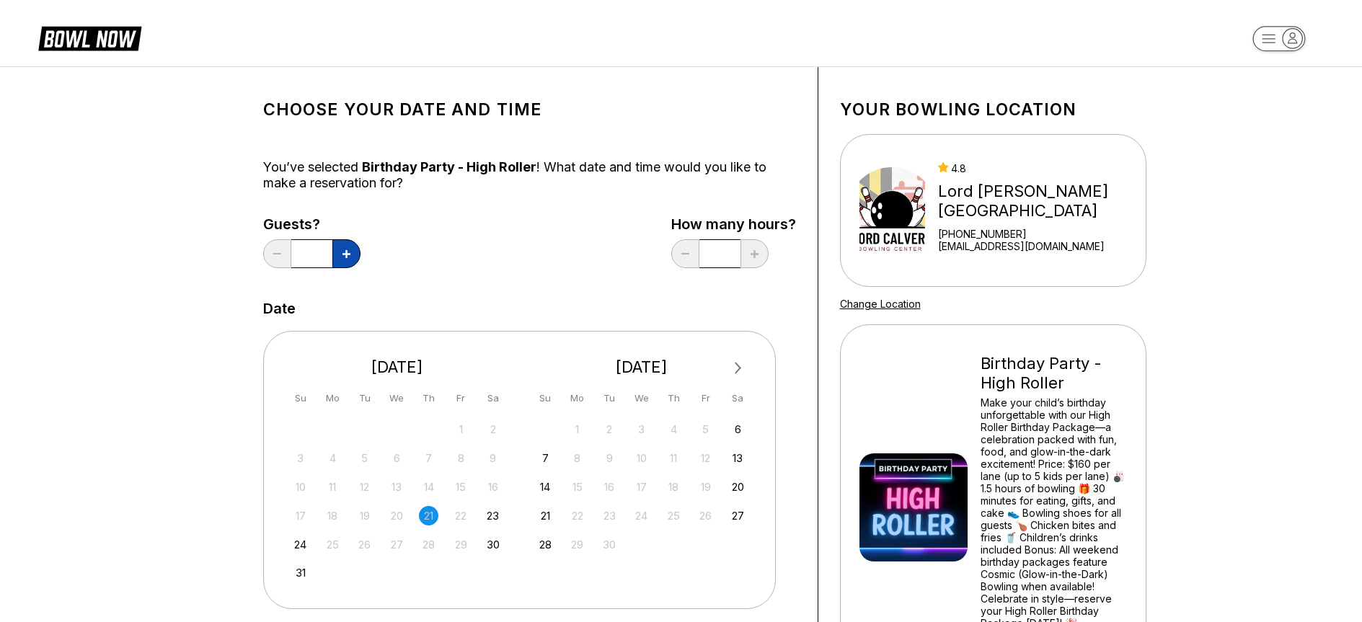
click at [345, 248] on button at bounding box center [346, 253] width 28 height 29
click at [348, 254] on icon at bounding box center [346, 254] width 8 height 8
type input "*"
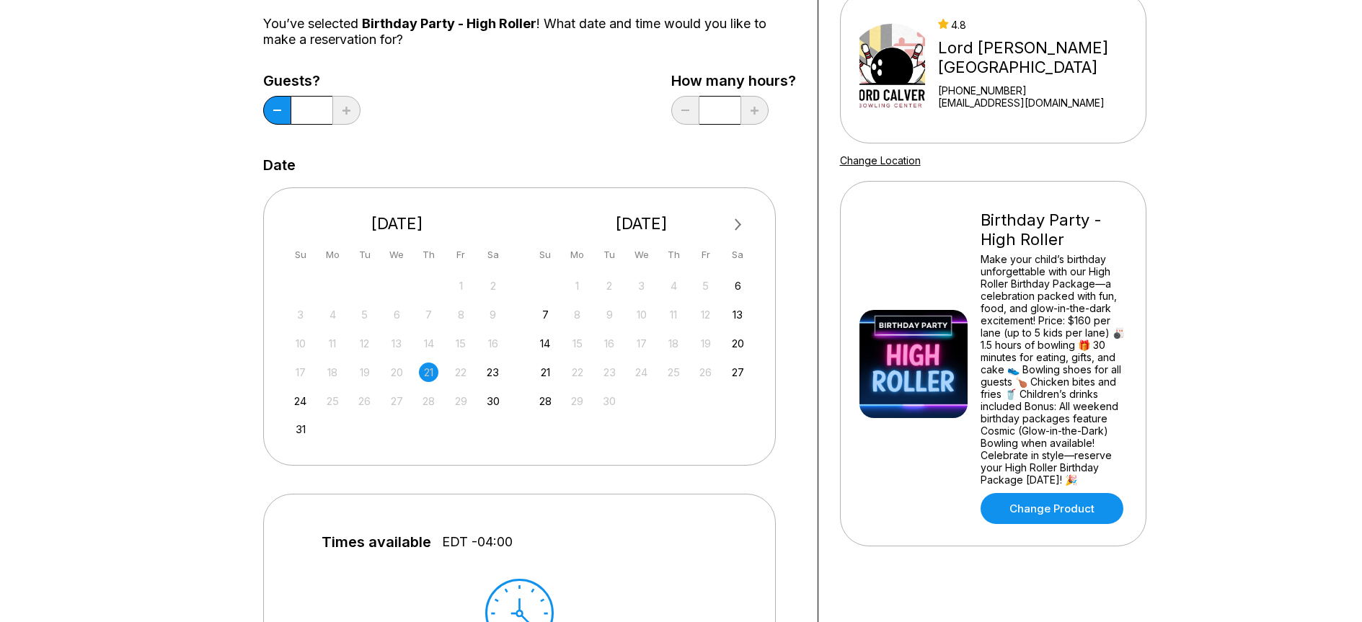
scroll to position [216, 0]
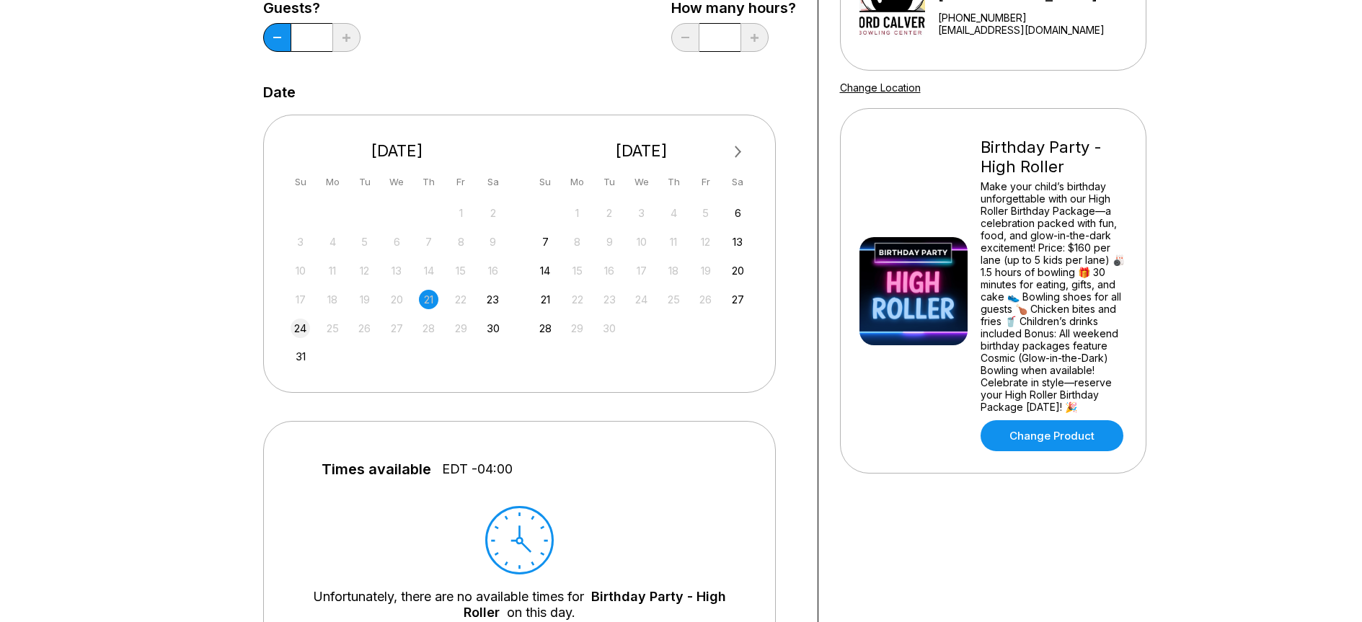
click at [301, 329] on div "24" at bounding box center [300, 328] width 19 height 19
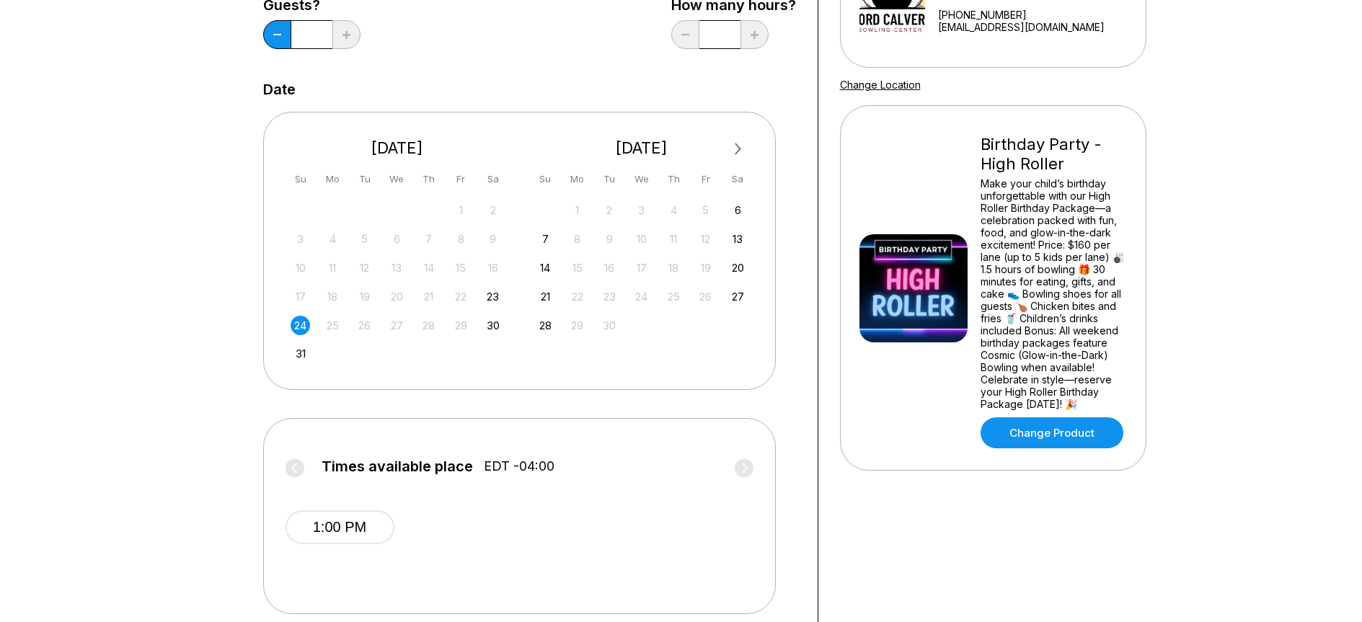
scroll to position [360, 0]
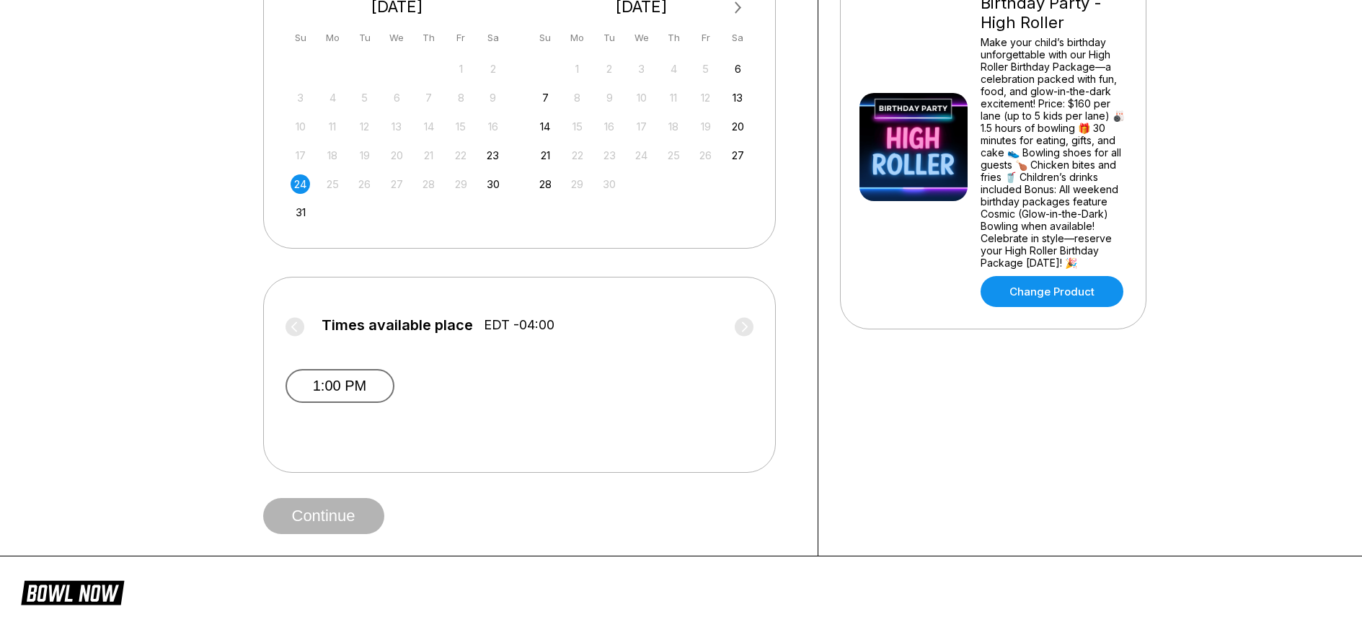
click at [309, 378] on button "1:00 PM" at bounding box center [340, 386] width 109 height 34
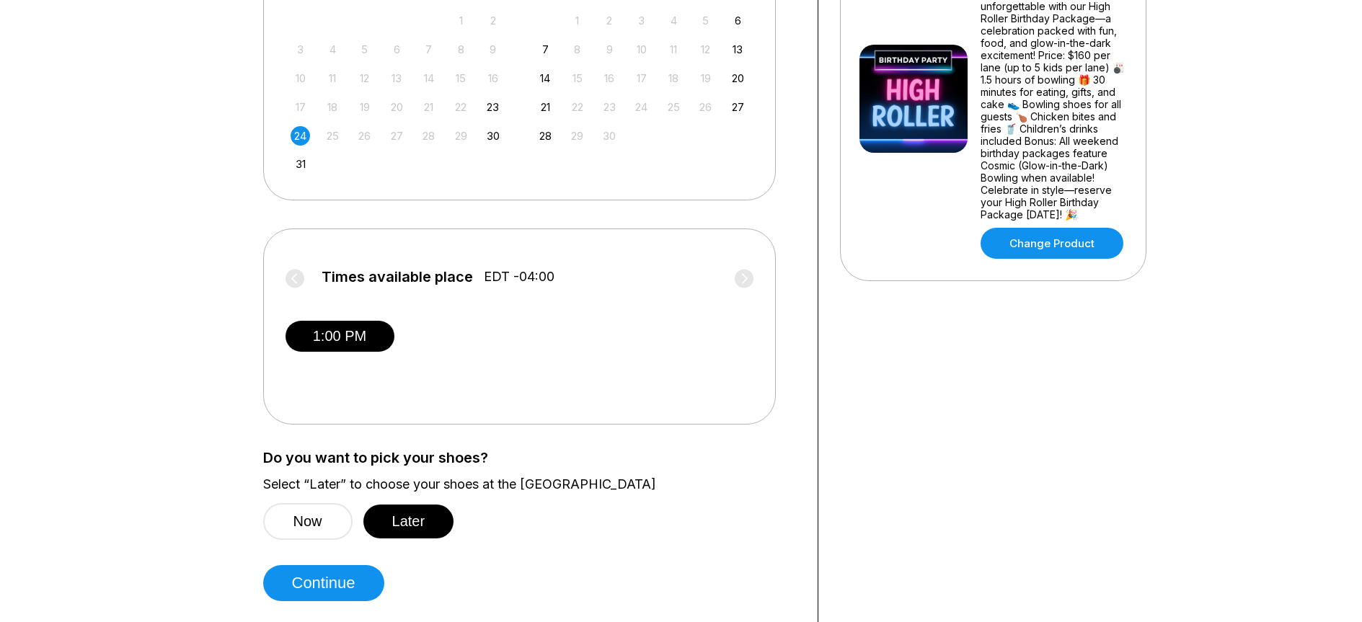
scroll to position [577, 0]
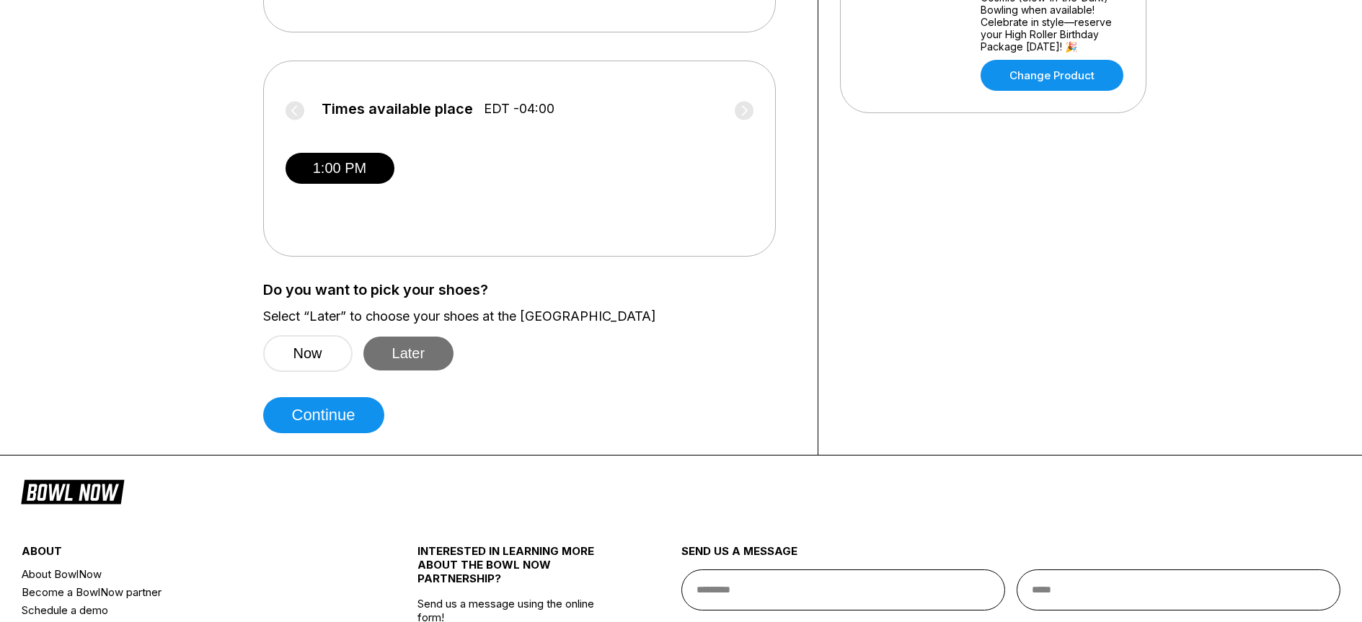
click at [418, 345] on button "Later" at bounding box center [408, 354] width 91 height 34
click at [314, 412] on button "Continue" at bounding box center [323, 415] width 121 height 36
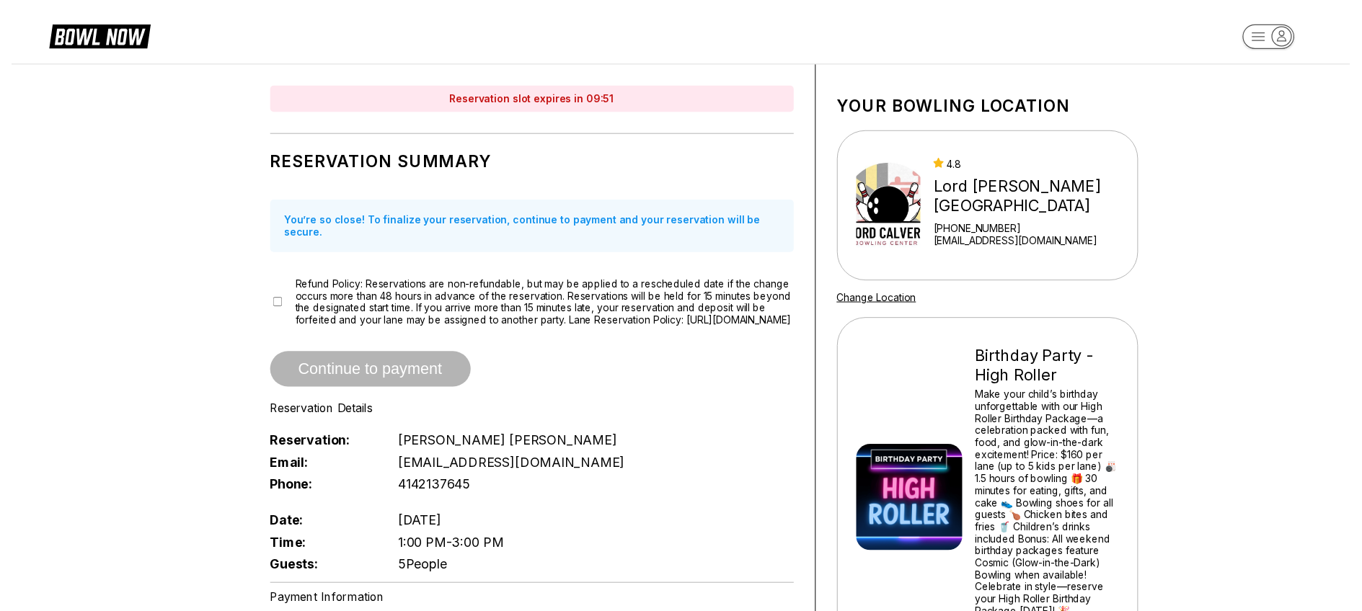
scroll to position [0, 0]
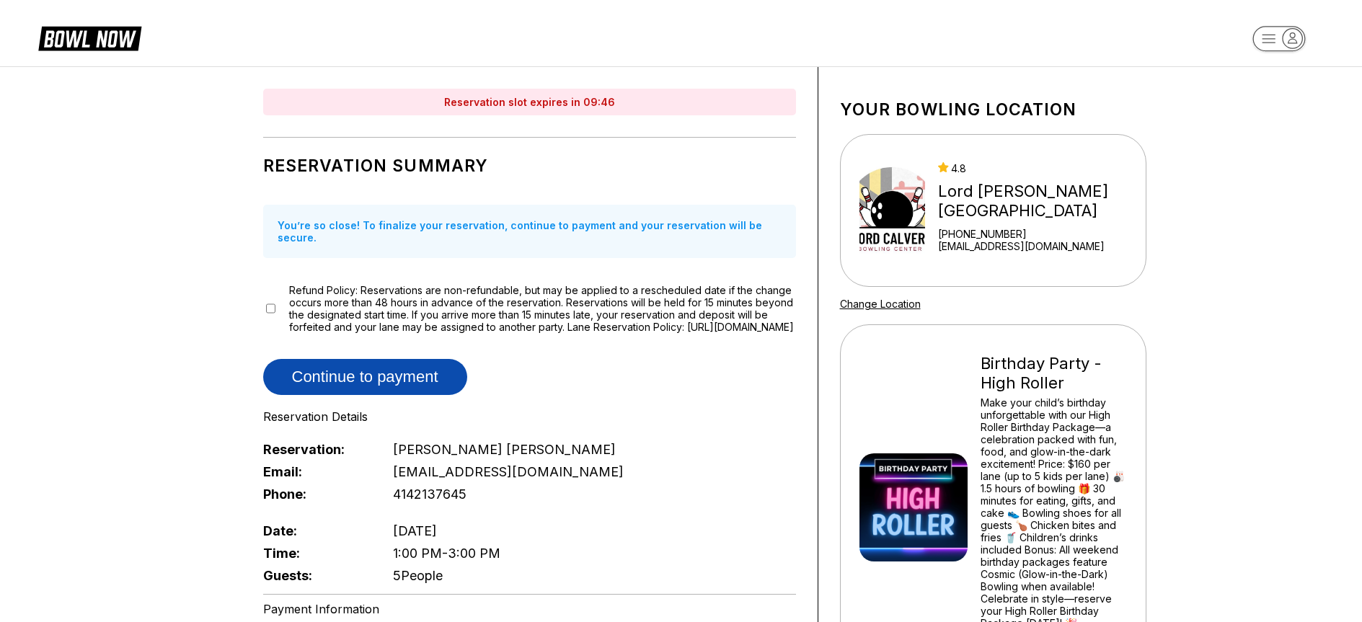
click at [389, 366] on button "Continue to payment" at bounding box center [365, 377] width 204 height 36
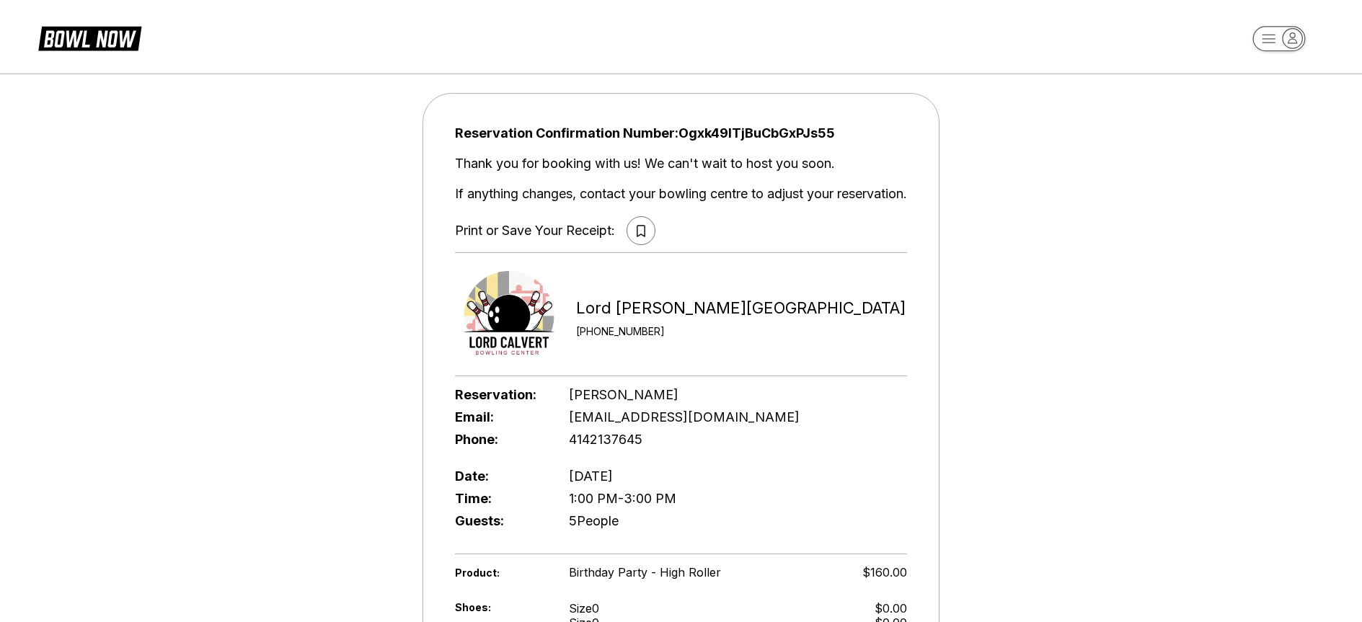
click at [637, 231] on icon at bounding box center [641, 231] width 9 height 12
